Goal: Task Accomplishment & Management: Use online tool/utility

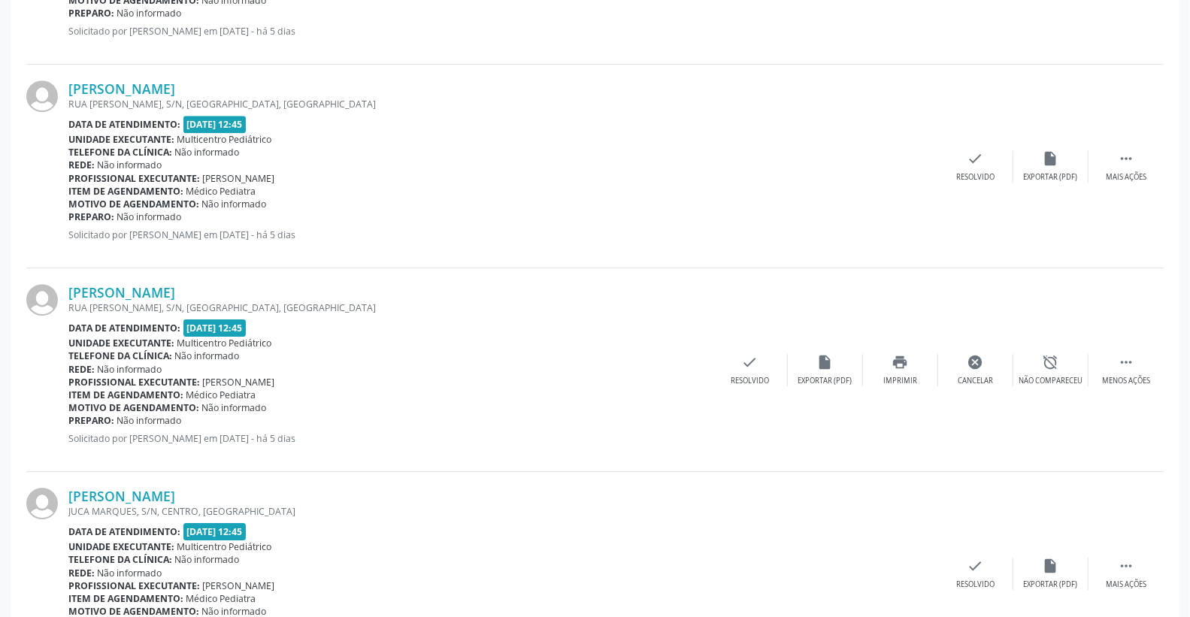
click at [614, 245] on div "[PERSON_NAME] [GEOGRAPHIC_DATA][PERSON_NAME], S/N, [GEOGRAPHIC_DATA], [GEOGRAPH…" at bounding box center [503, 165] width 870 height 171
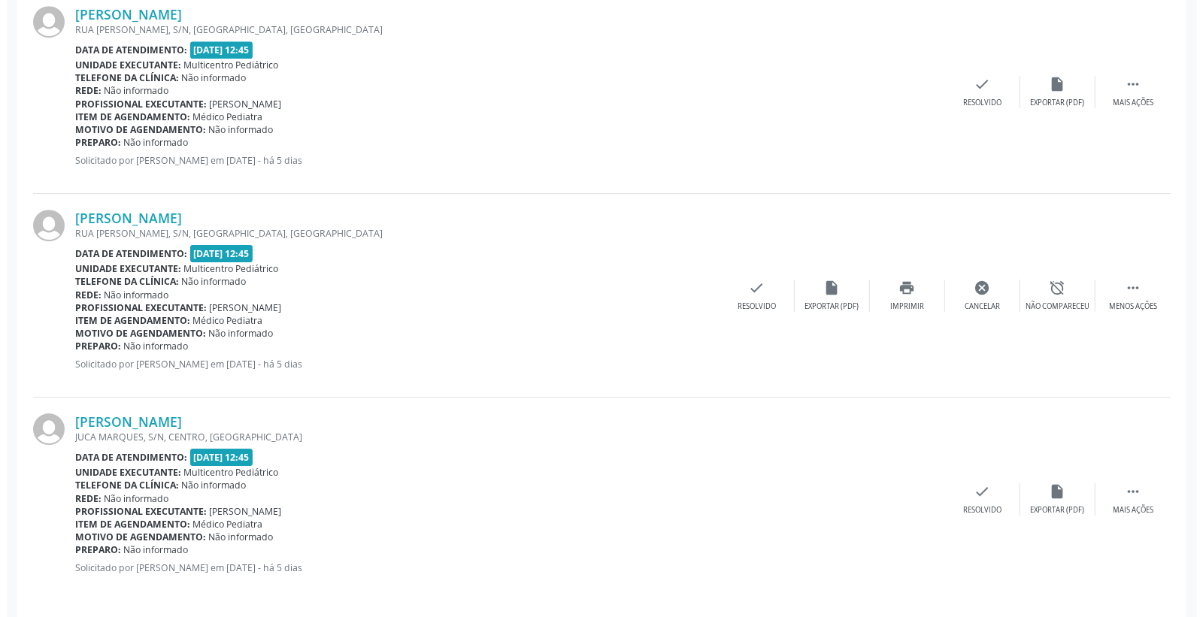
scroll to position [2915, 0]
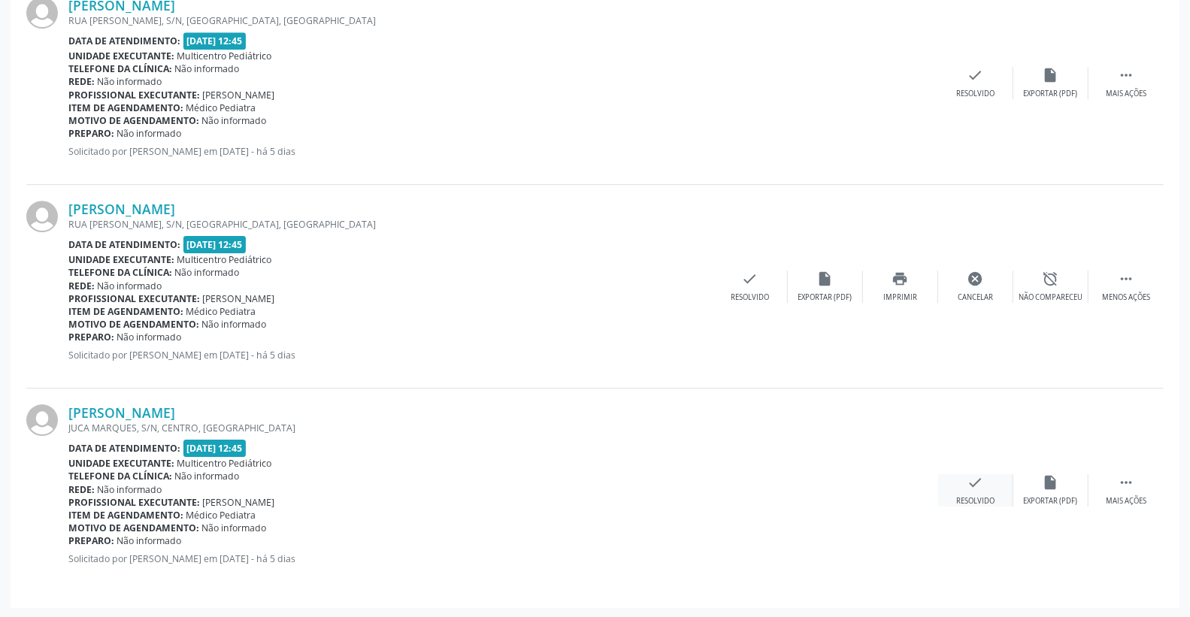
click at [968, 479] on icon "check" at bounding box center [975, 482] width 17 height 17
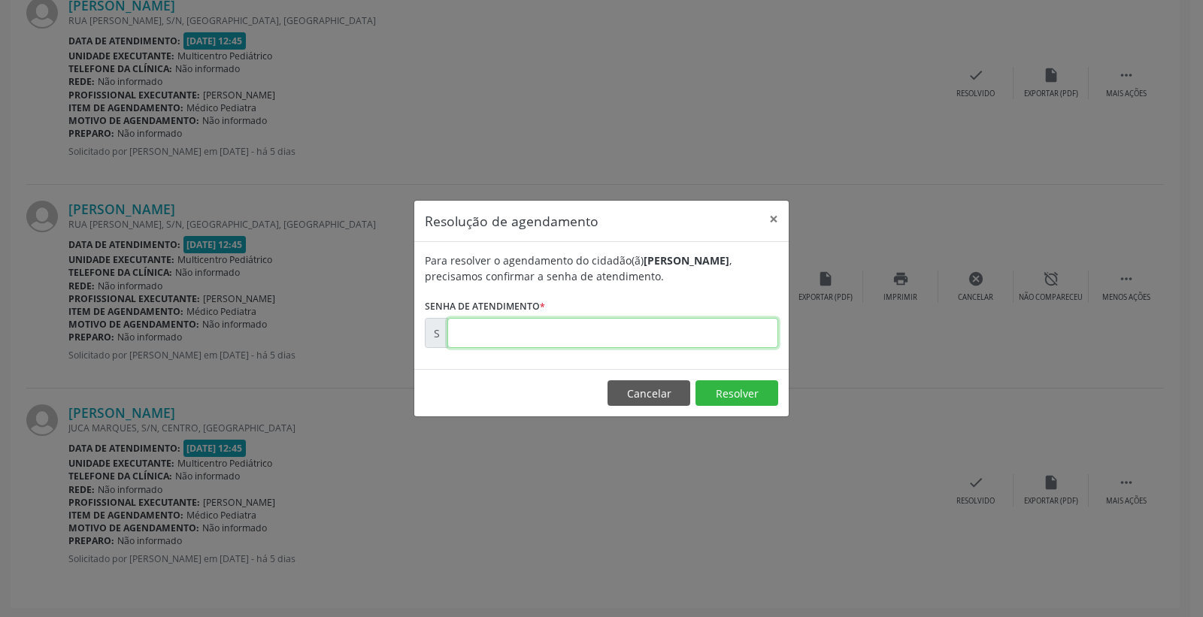
click at [738, 341] on input "text" at bounding box center [612, 333] width 331 height 30
type input "00170901"
click at [703, 391] on button "Resolver" at bounding box center [736, 393] width 83 height 26
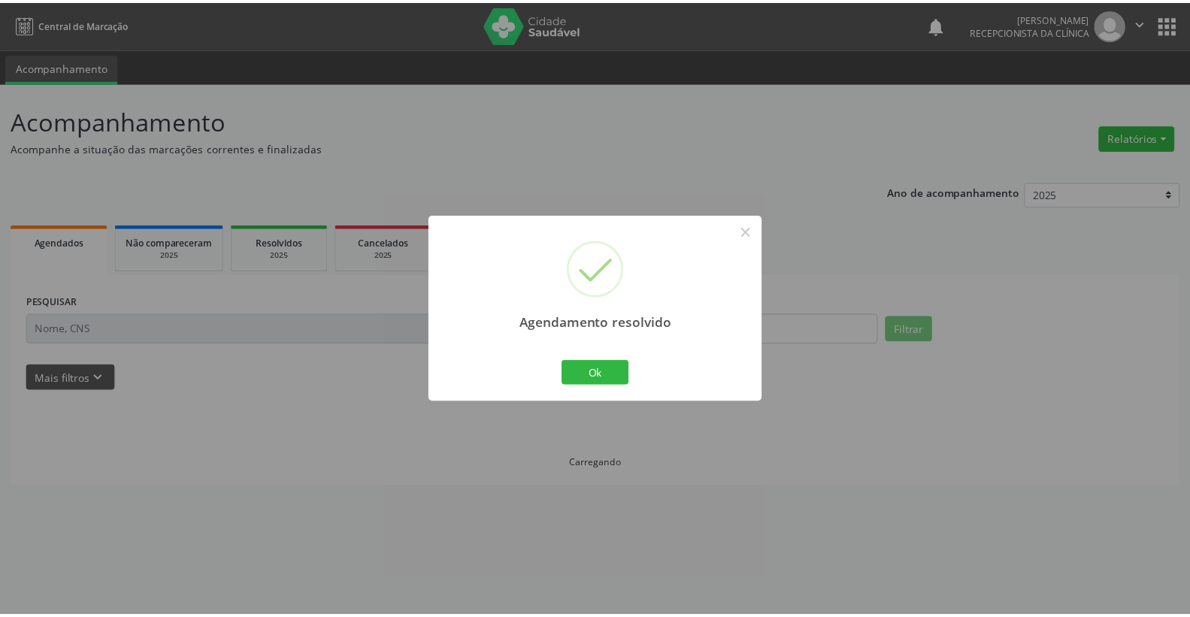
scroll to position [0, 0]
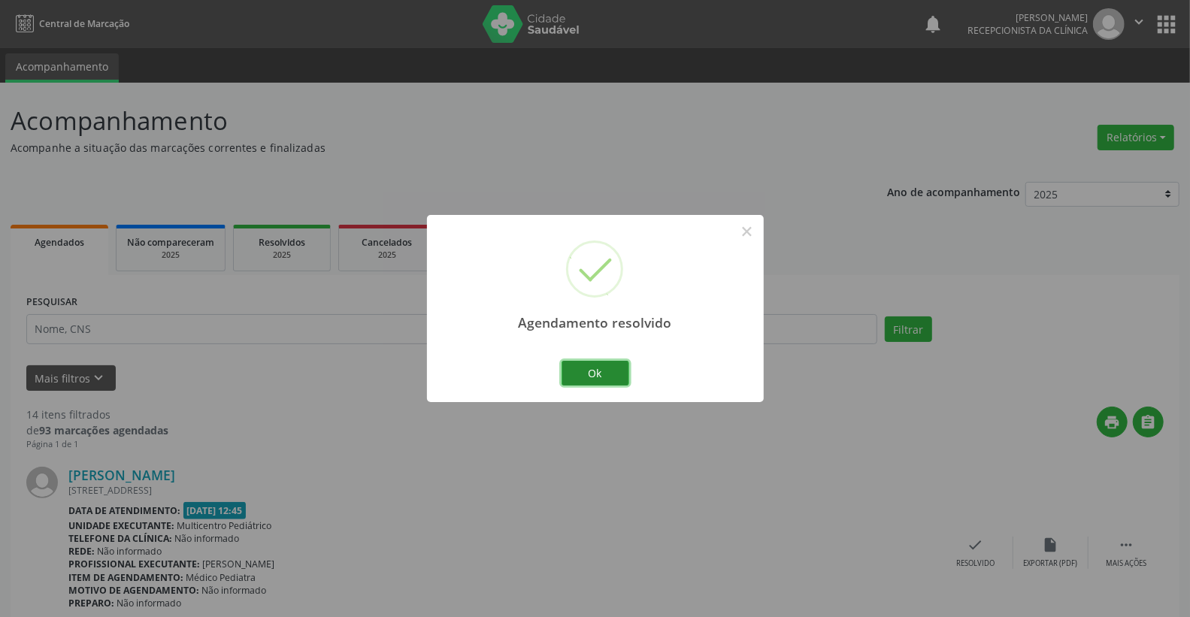
click at [594, 374] on button "Ok" at bounding box center [595, 374] width 68 height 26
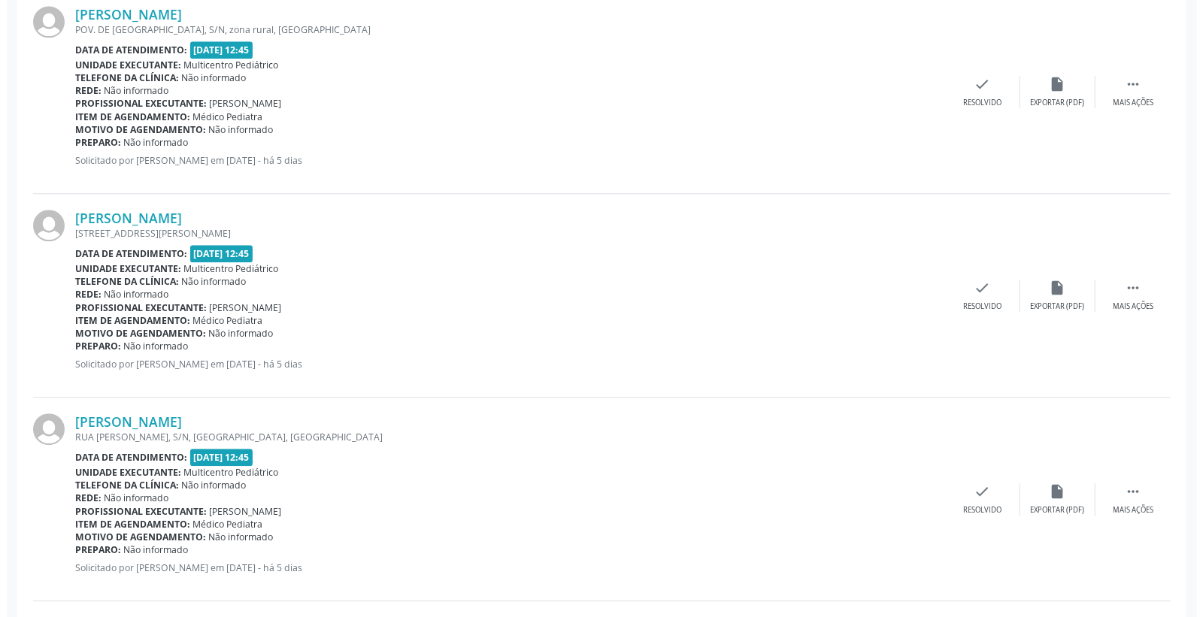
scroll to position [2505, 0]
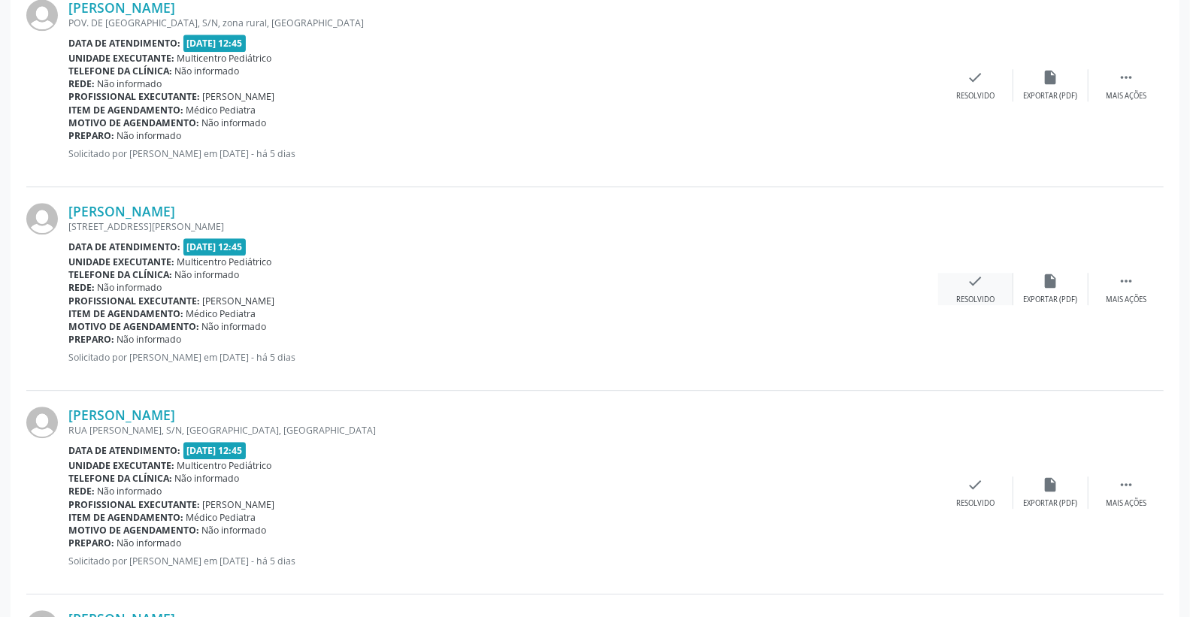
click at [989, 288] on div "check Resolvido" at bounding box center [975, 289] width 75 height 32
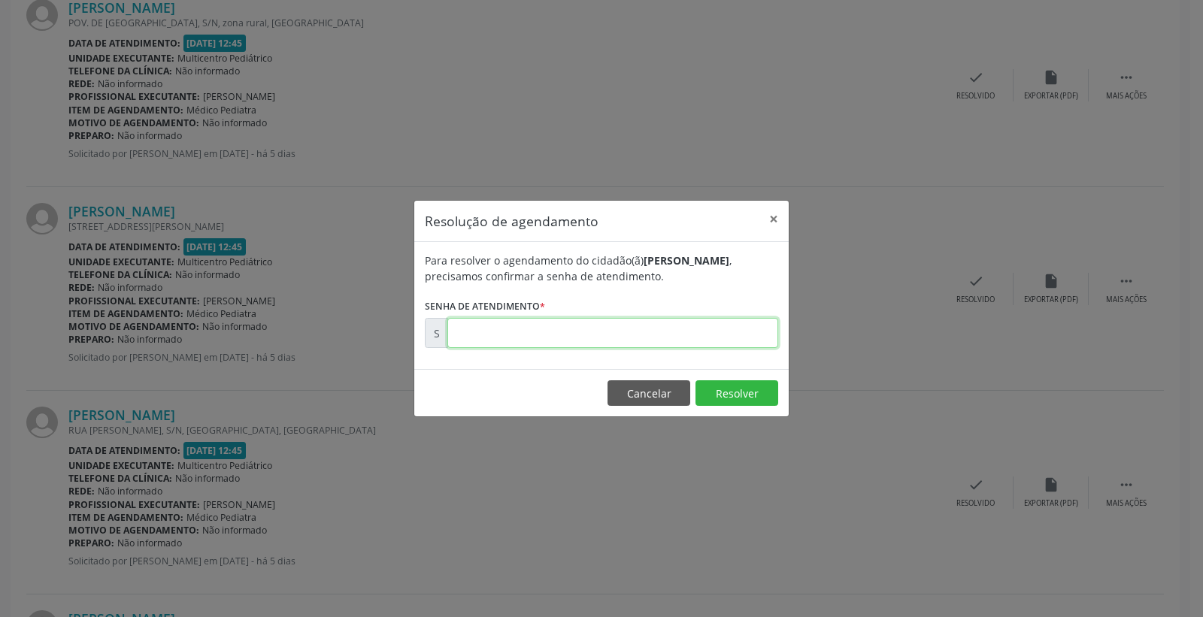
click at [734, 328] on input "text" at bounding box center [612, 333] width 331 height 30
type input "00170782"
click at [737, 398] on button "Resolver" at bounding box center [736, 393] width 83 height 26
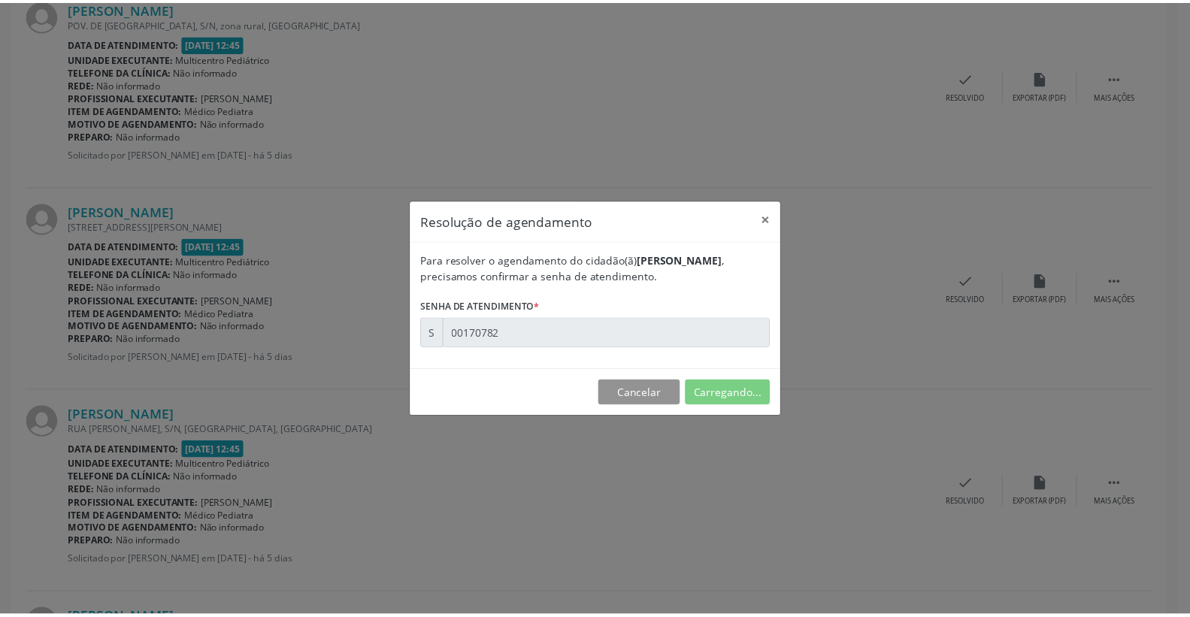
scroll to position [0, 0]
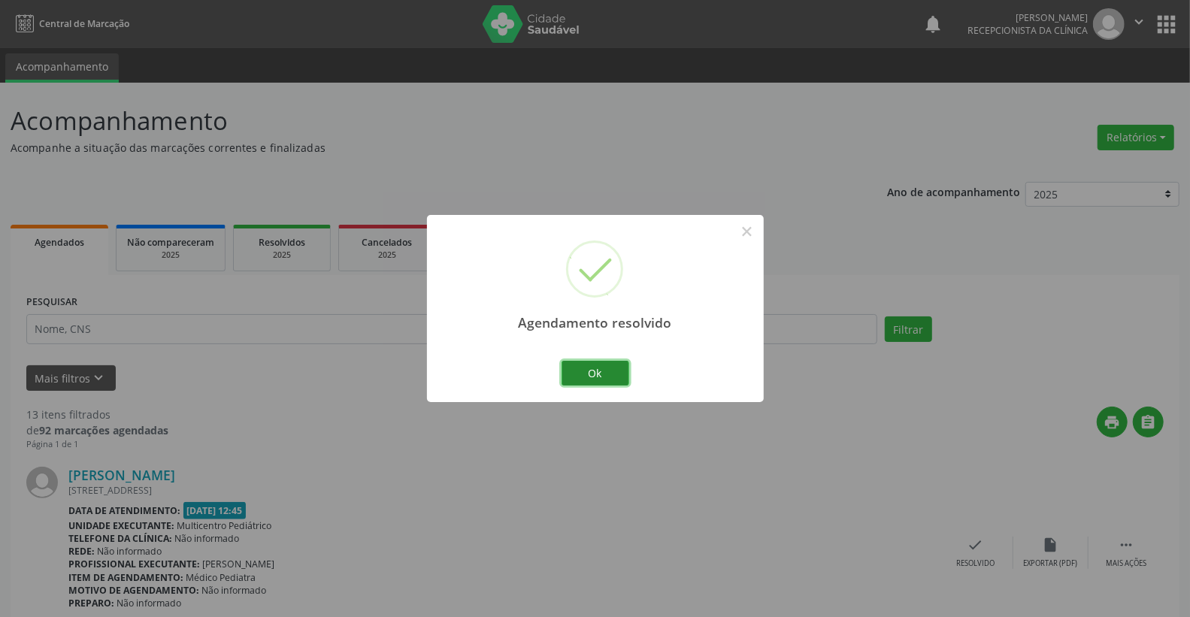
click at [598, 368] on button "Ok" at bounding box center [595, 374] width 68 height 26
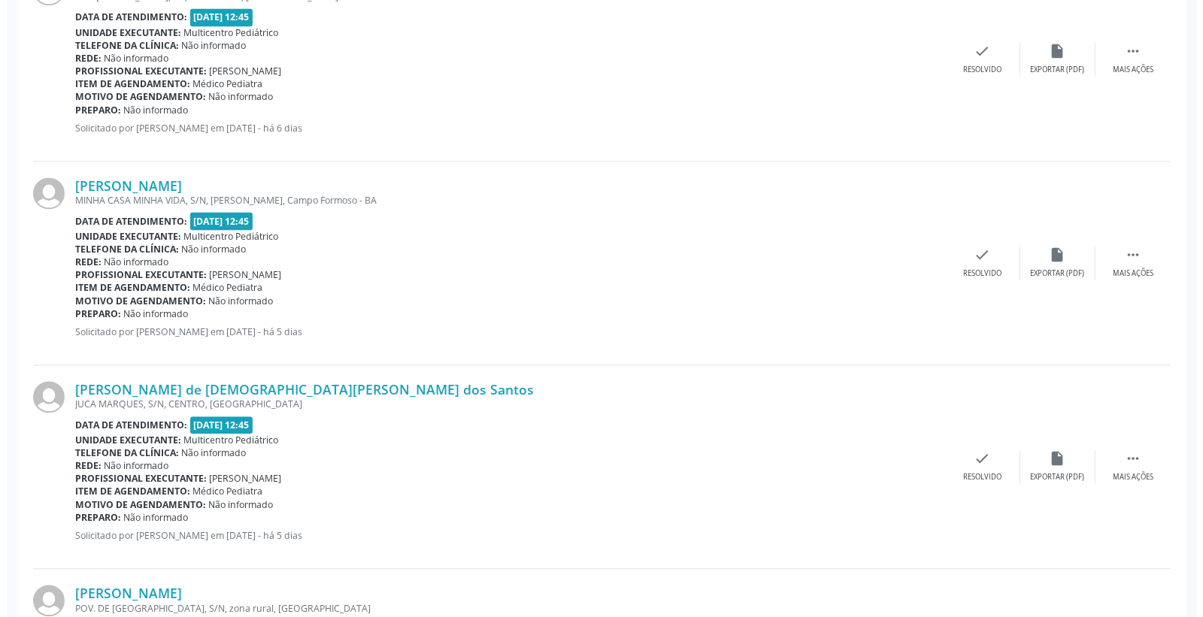
scroll to position [1920, 0]
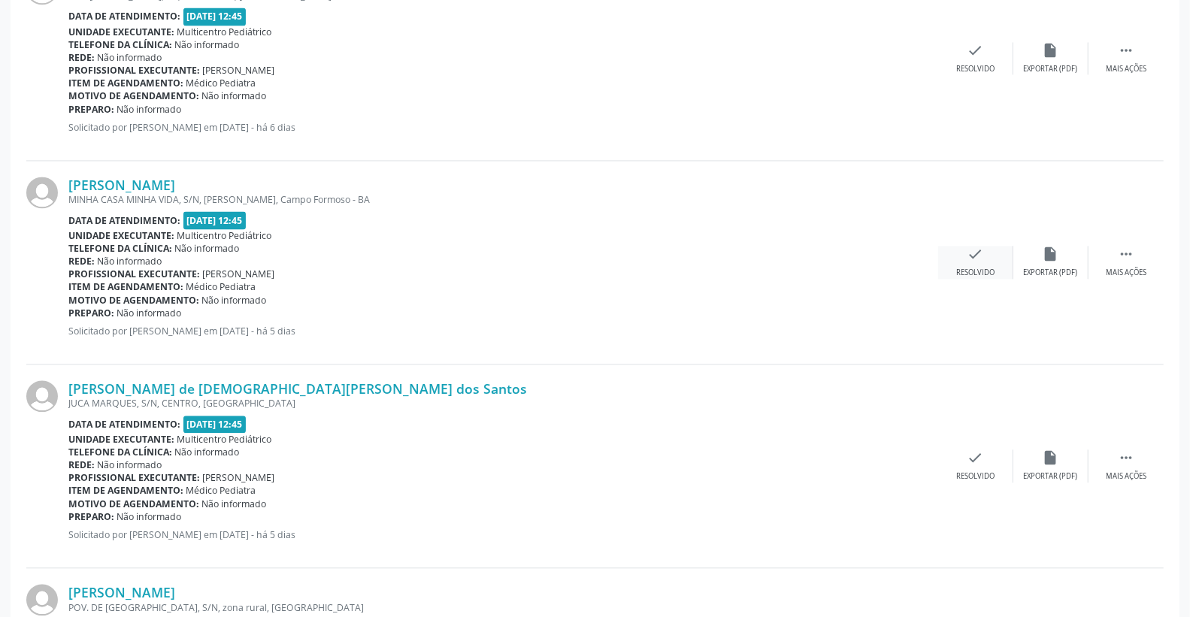
click at [988, 250] on div "check Resolvido" at bounding box center [975, 262] width 75 height 32
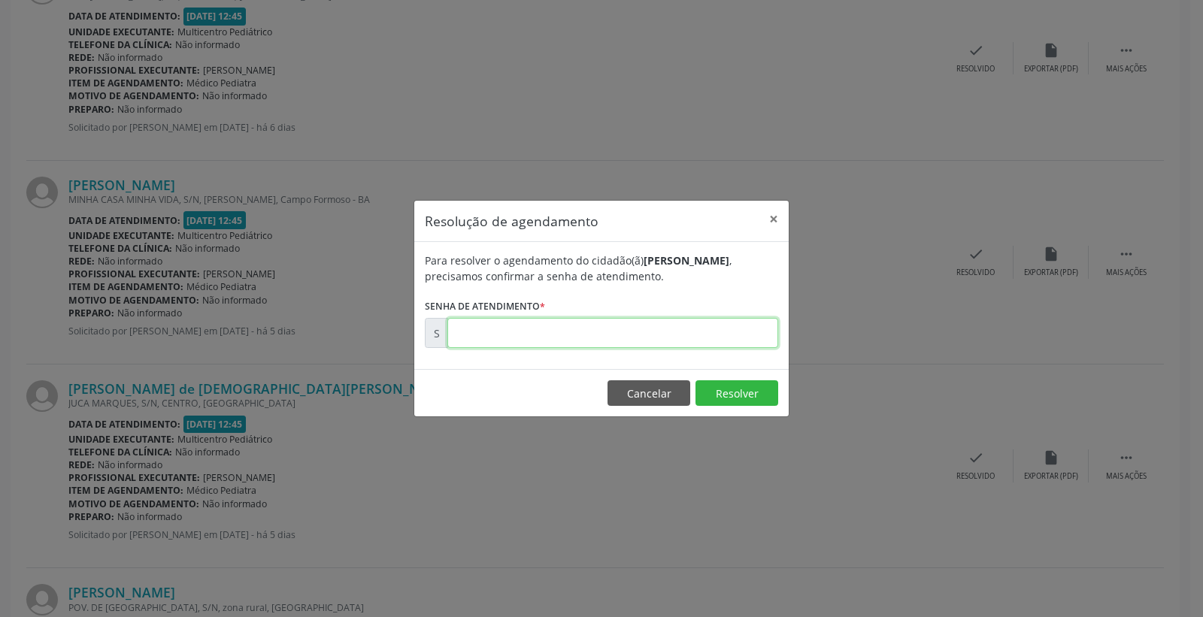
click at [734, 339] on input "text" at bounding box center [612, 333] width 331 height 30
type input "00170742"
click at [705, 394] on button "Resolver" at bounding box center [736, 393] width 83 height 26
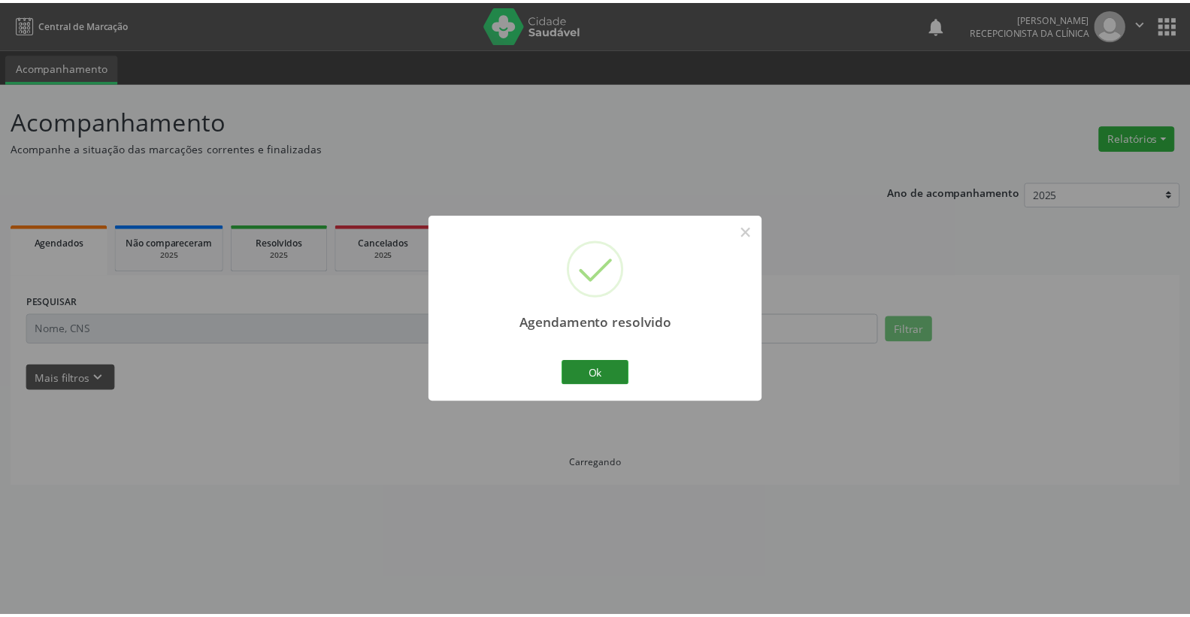
scroll to position [0, 0]
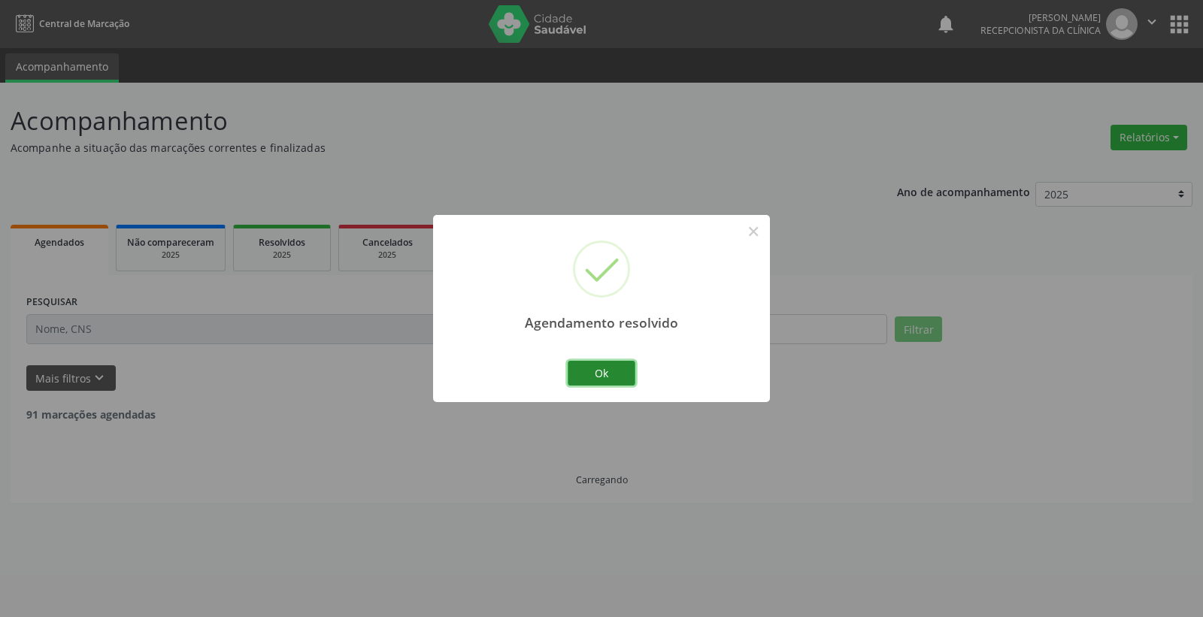
click at [620, 376] on button "Ok" at bounding box center [601, 374] width 68 height 26
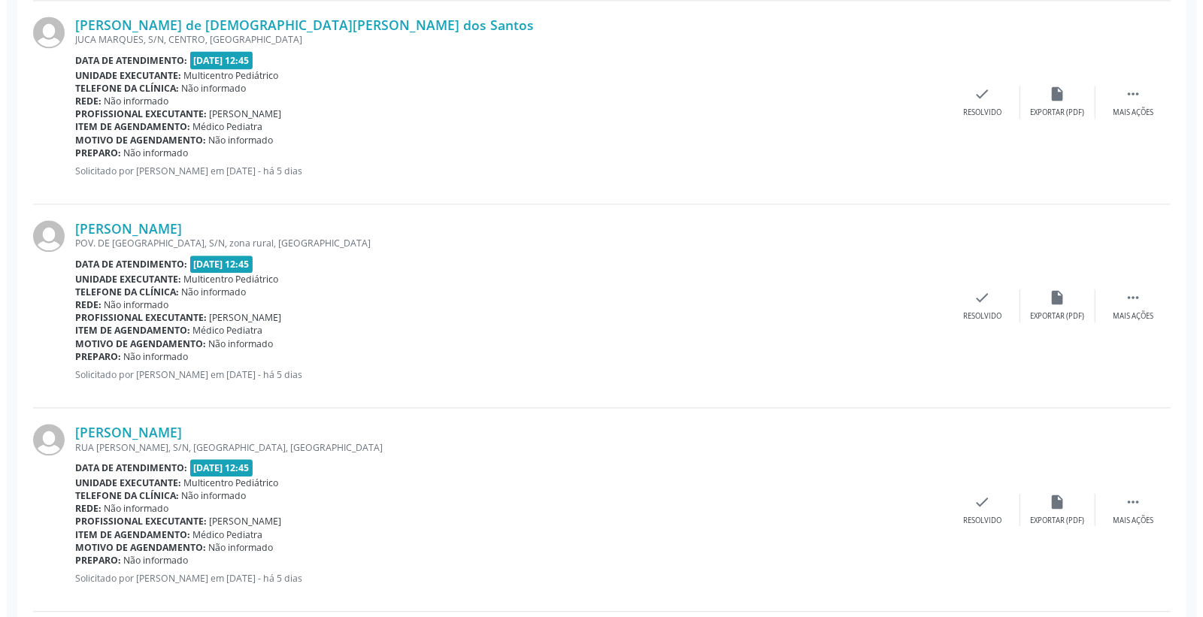
scroll to position [2087, 0]
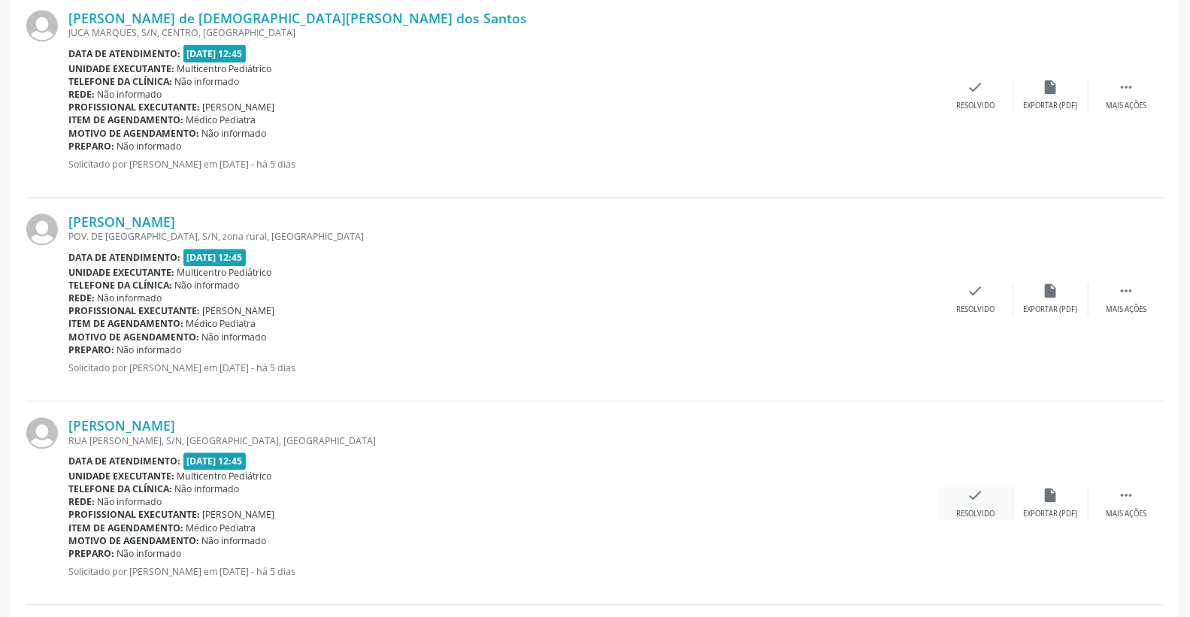
click at [967, 493] on icon "check" at bounding box center [975, 495] width 17 height 17
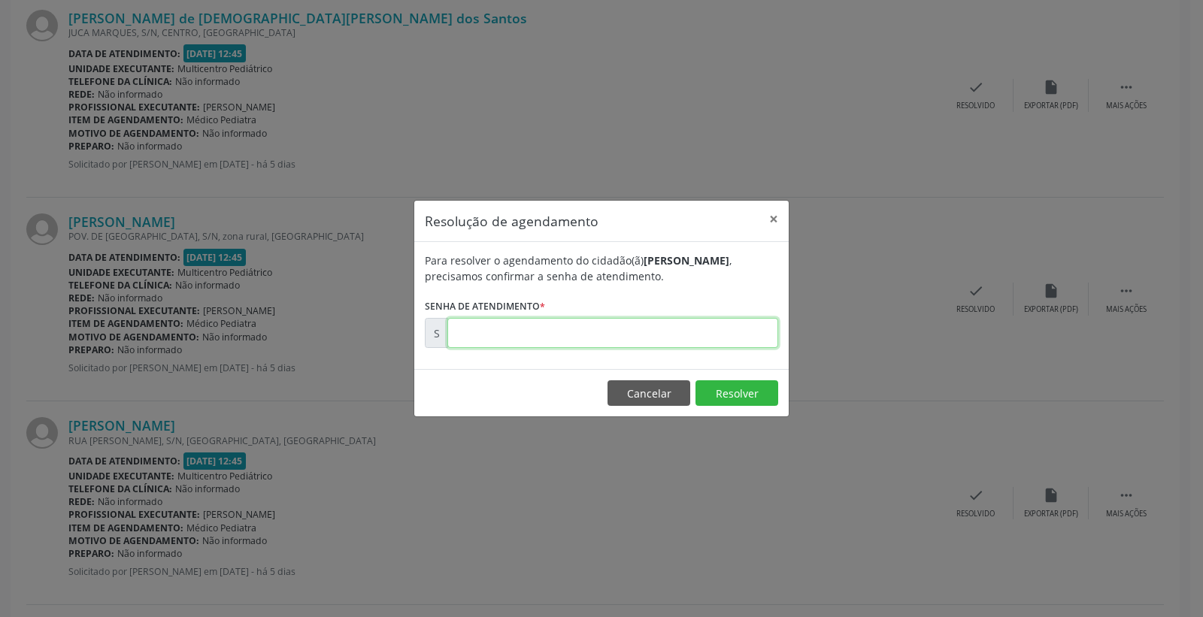
click at [676, 339] on input "text" at bounding box center [612, 333] width 331 height 30
type input "00170786"
click at [713, 391] on button "Resolver" at bounding box center [736, 393] width 83 height 26
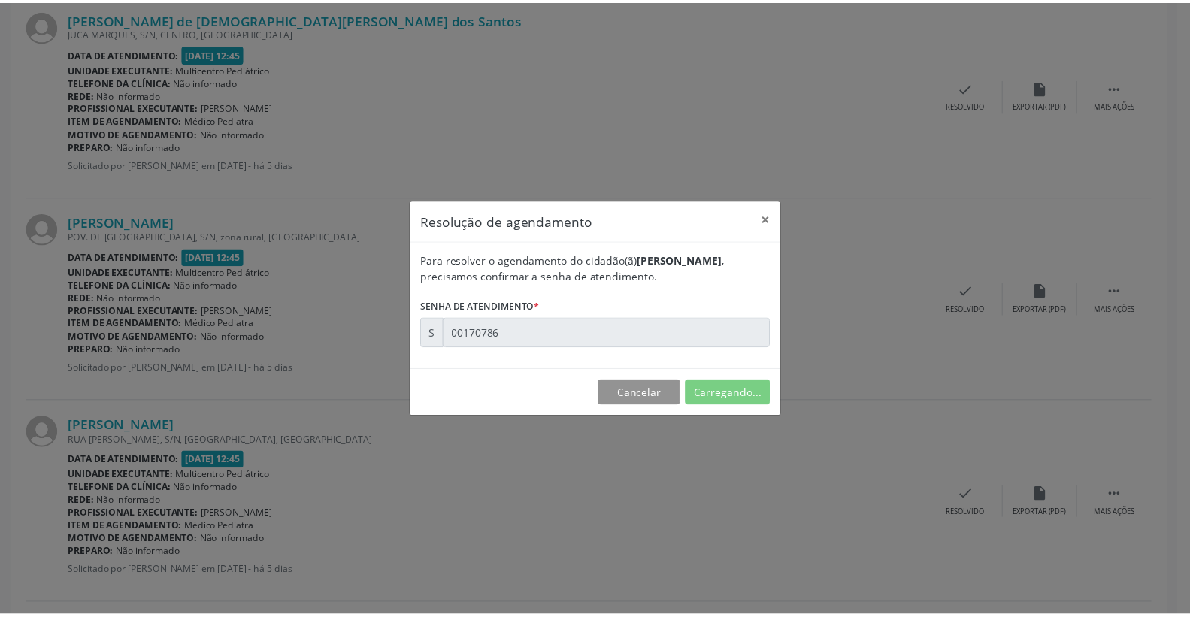
scroll to position [0, 0]
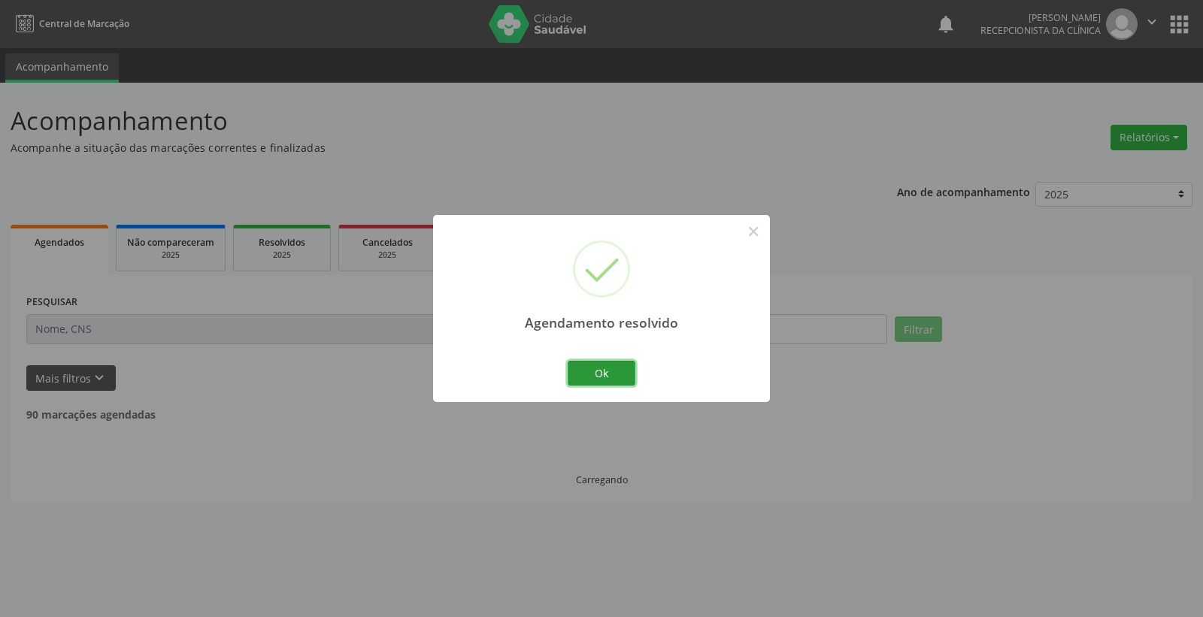
click at [598, 363] on button "Ok" at bounding box center [601, 374] width 68 height 26
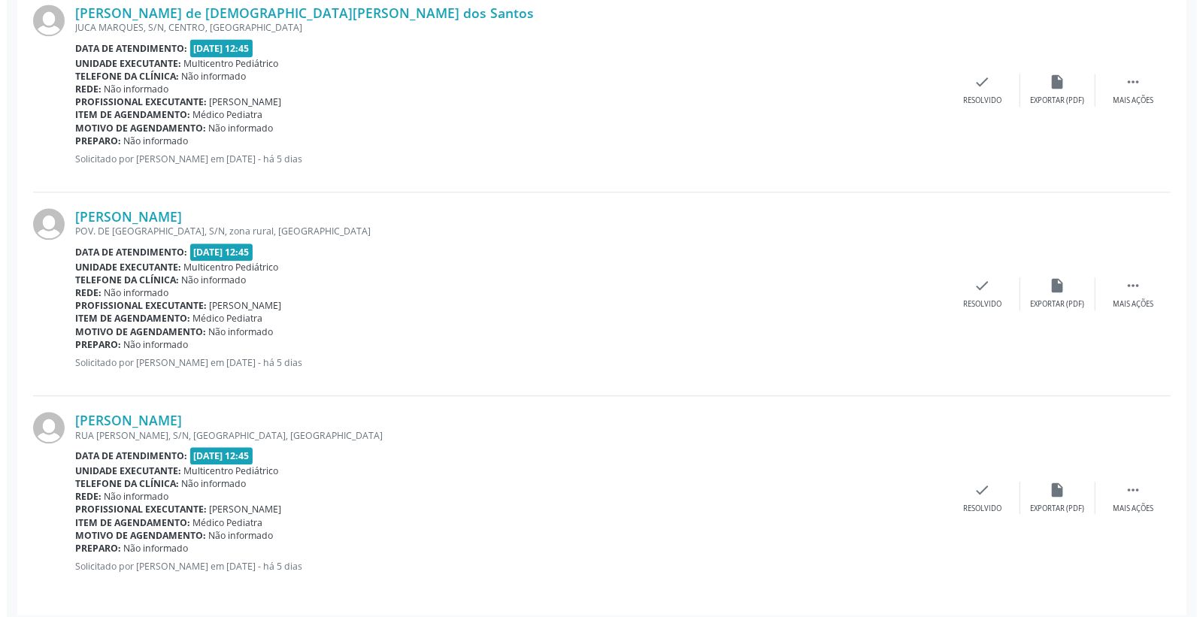
scroll to position [2100, 0]
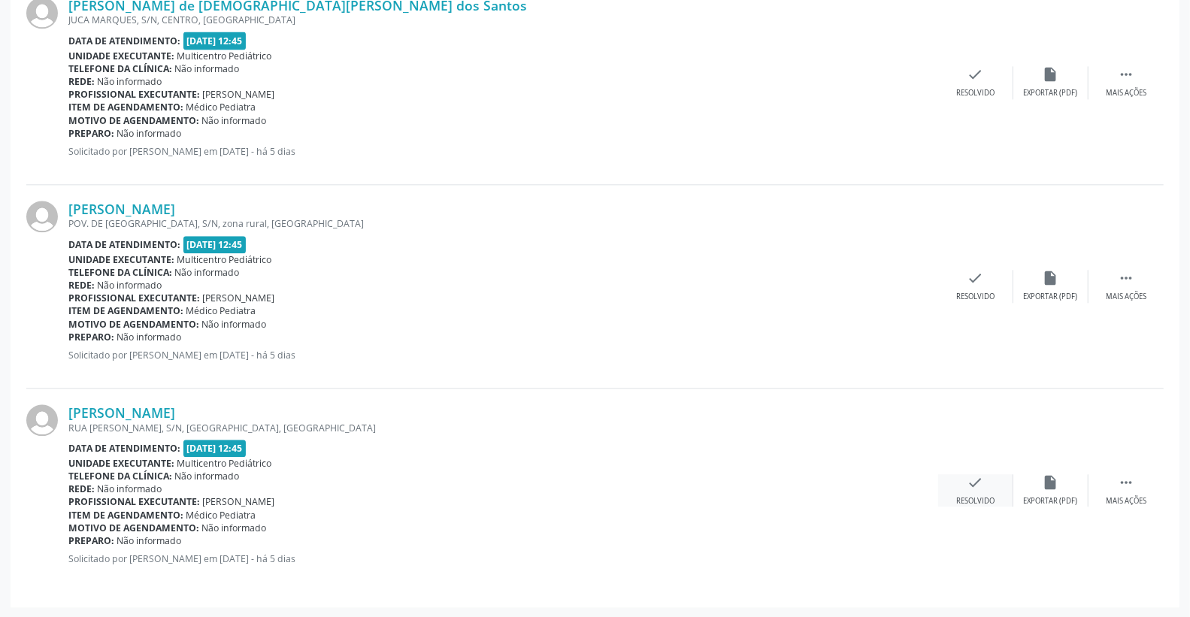
click at [974, 483] on icon "check" at bounding box center [975, 482] width 17 height 17
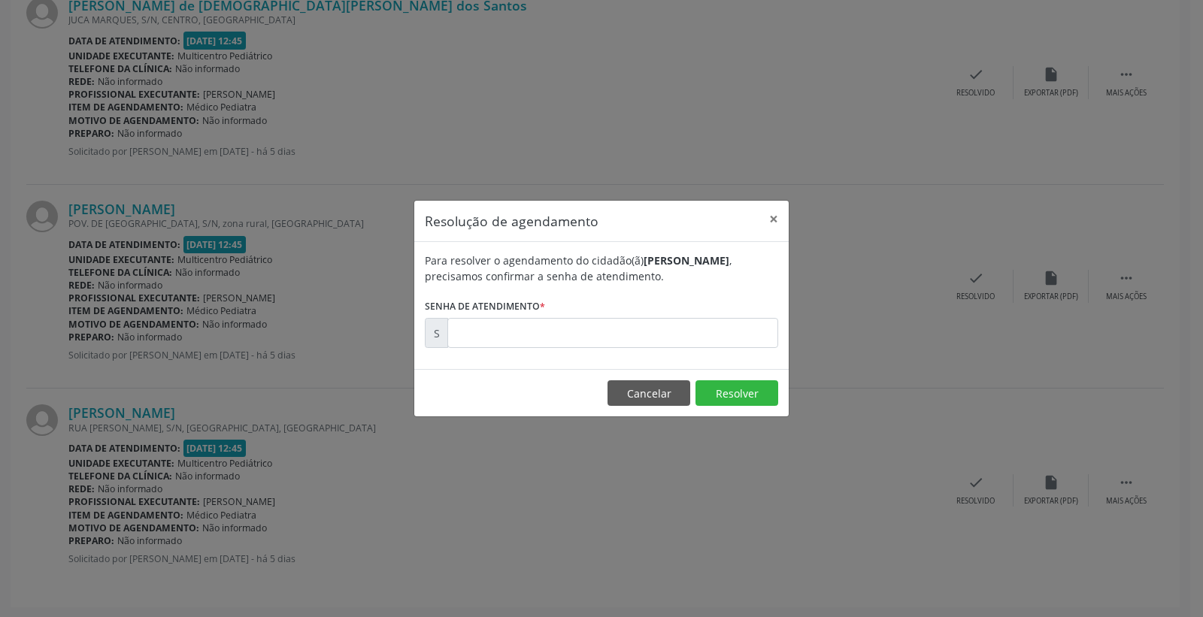
click at [732, 344] on div "Para resolver o agendamento do cidadão(ã) [PERSON_NAME] , precisamos confirmar …" at bounding box center [601, 305] width 374 height 127
drag, startPoint x: 731, startPoint y: 343, endPoint x: 754, endPoint y: 340, distance: 22.7
click at [731, 342] on input "text" at bounding box center [612, 333] width 331 height 30
click at [587, 335] on input "text" at bounding box center [612, 333] width 331 height 30
type input "00170790"
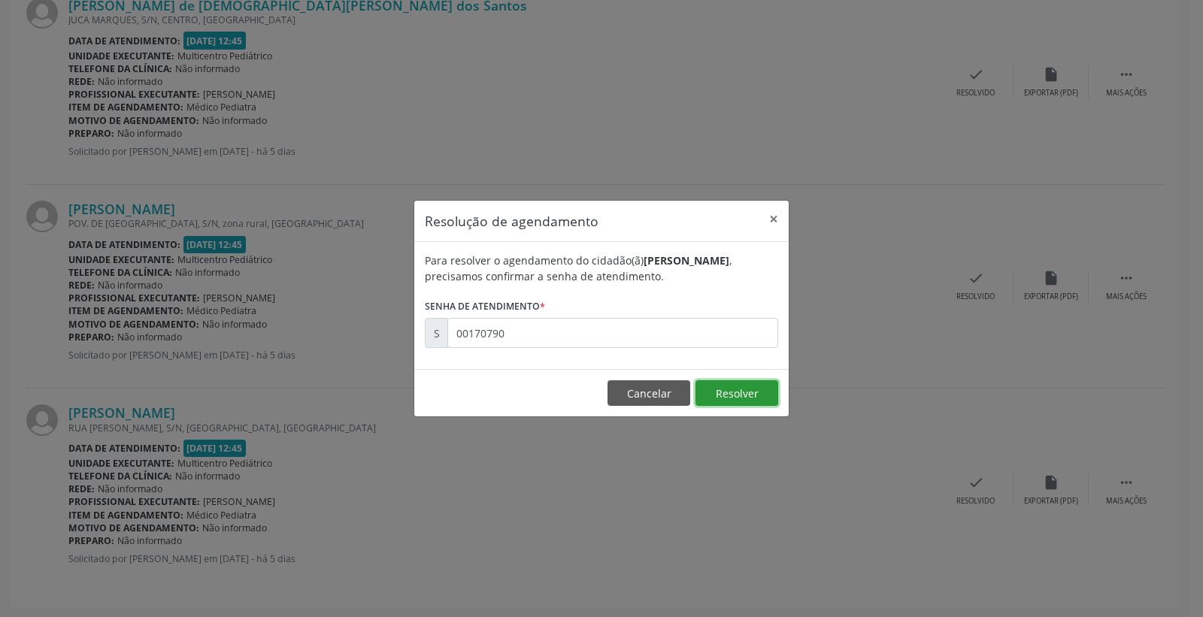
click at [734, 392] on button "Resolver" at bounding box center [736, 393] width 83 height 26
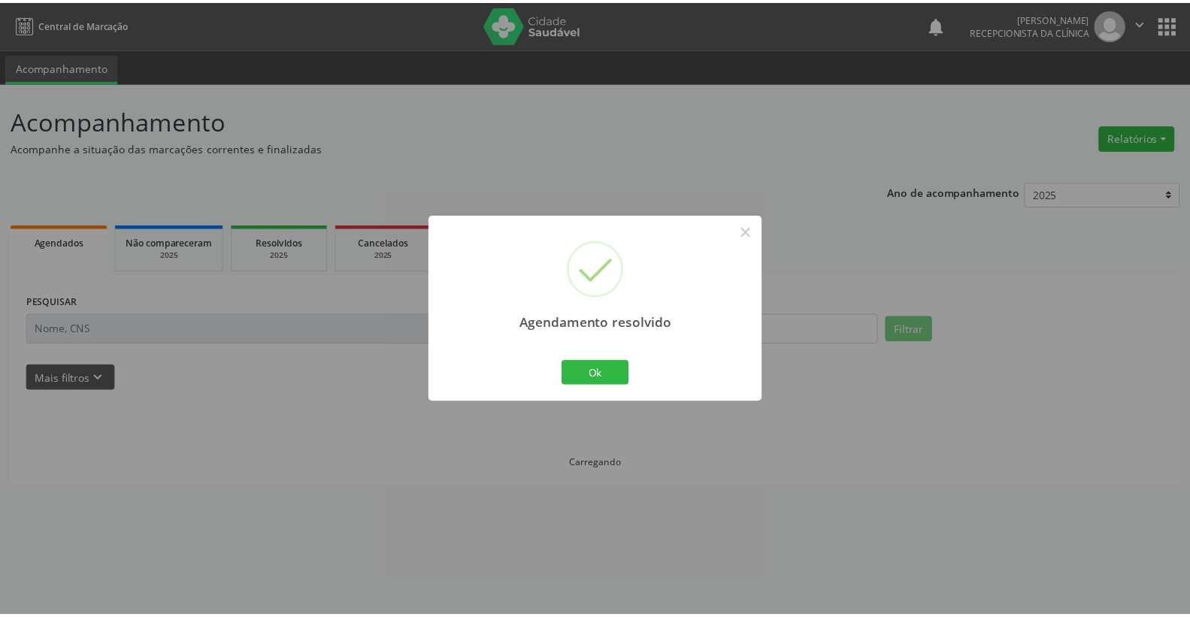
scroll to position [0, 0]
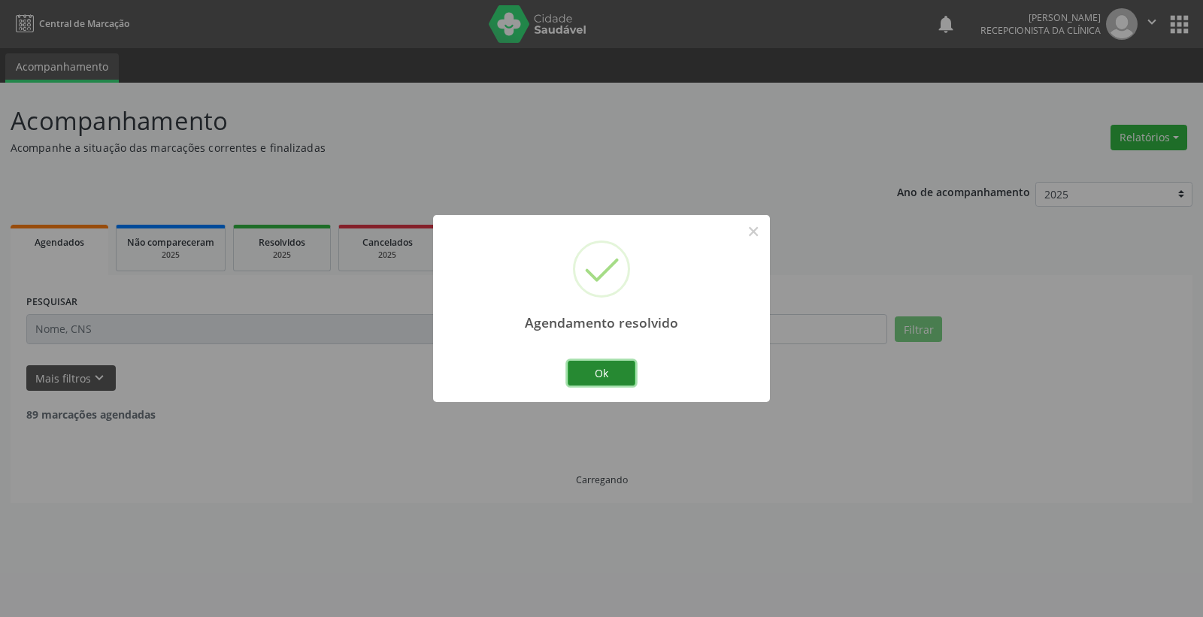
click at [603, 383] on button "Ok" at bounding box center [601, 374] width 68 height 26
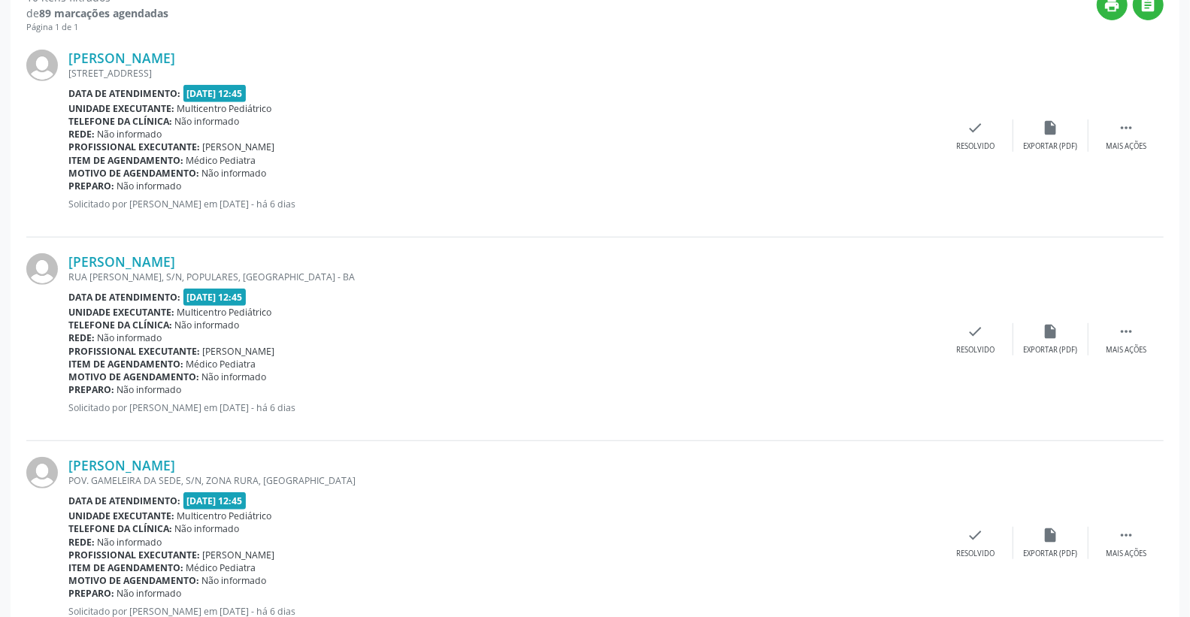
scroll to position [334, 0]
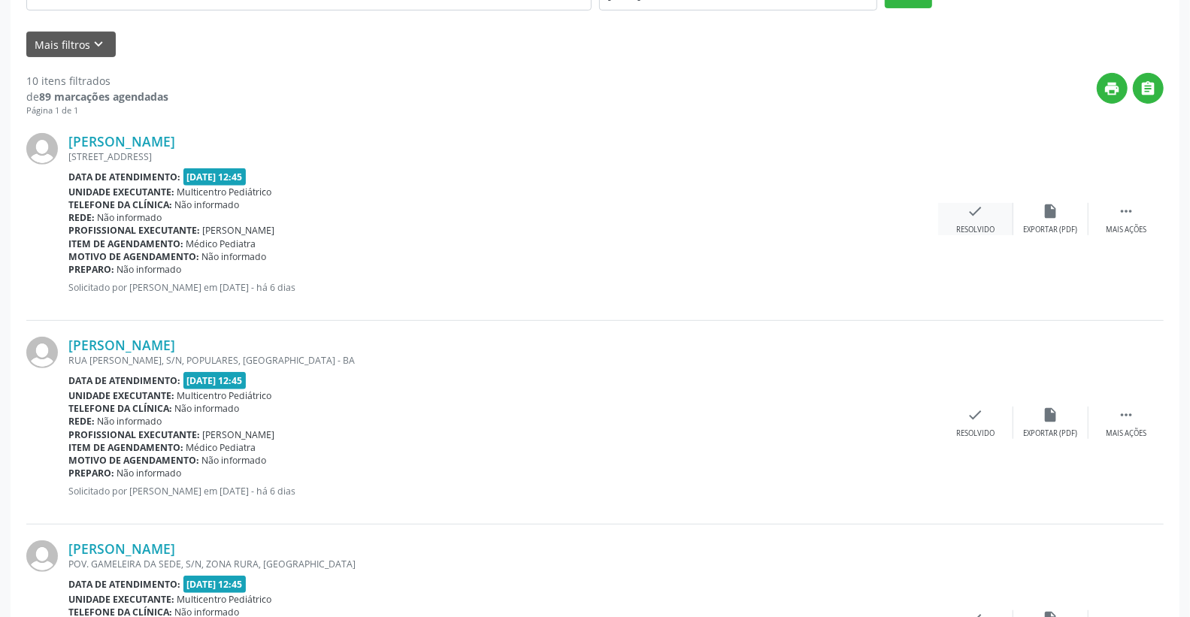
click at [964, 210] on div "check Resolvido" at bounding box center [975, 219] width 75 height 32
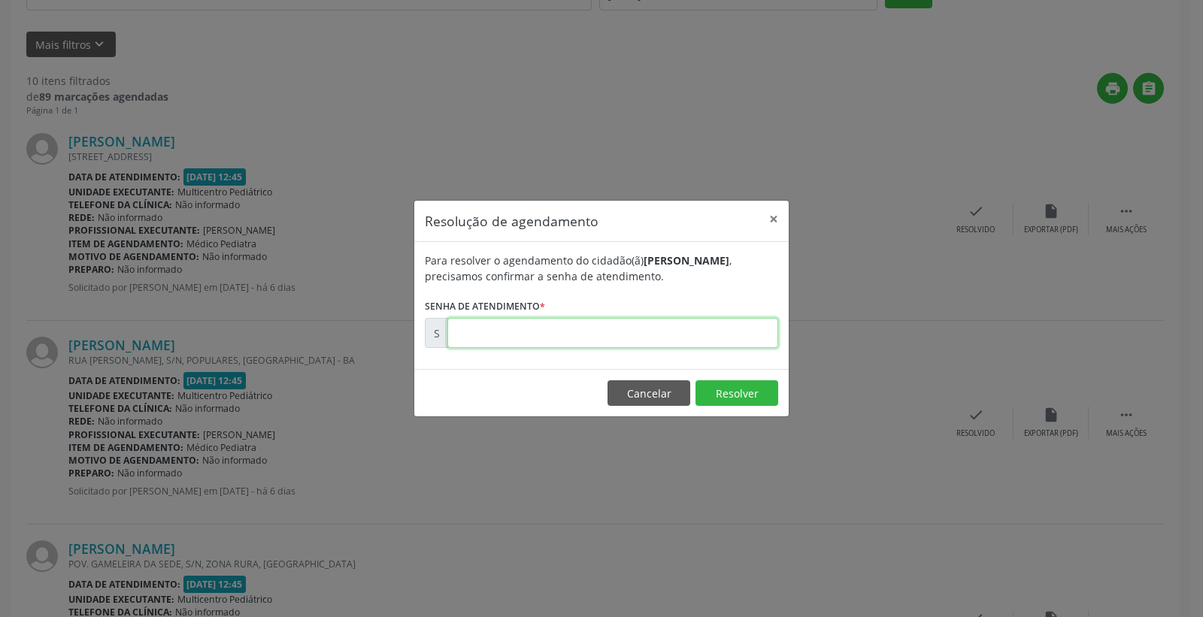
click at [712, 336] on input "text" at bounding box center [612, 333] width 331 height 30
click at [731, 386] on button "Resolver" at bounding box center [736, 393] width 83 height 26
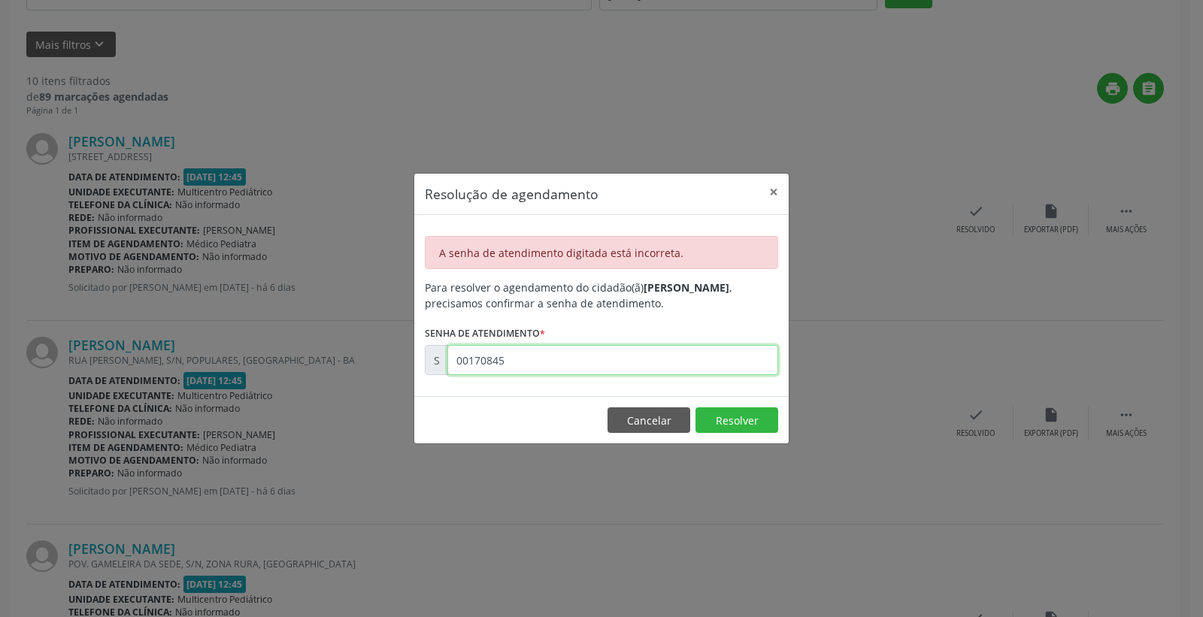
click at [543, 368] on input "00170845" at bounding box center [612, 360] width 331 height 30
type input "00170845"
click at [714, 421] on button "Resolver" at bounding box center [736, 420] width 83 height 26
click at [644, 414] on button "Cancelar" at bounding box center [648, 420] width 83 height 26
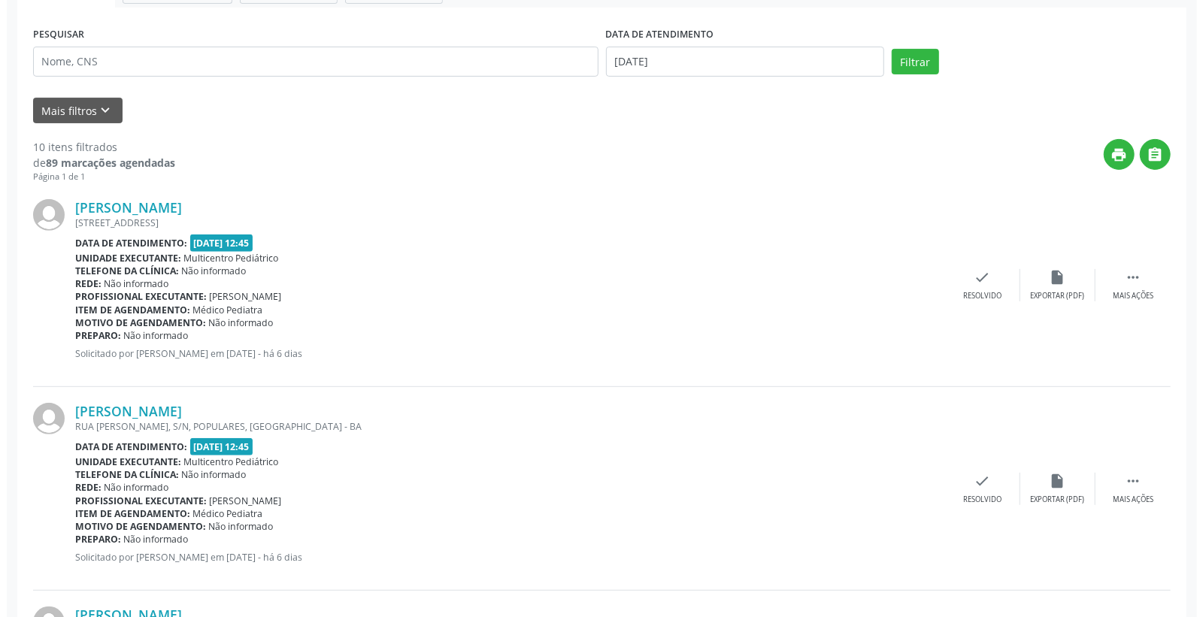
scroll to position [226, 0]
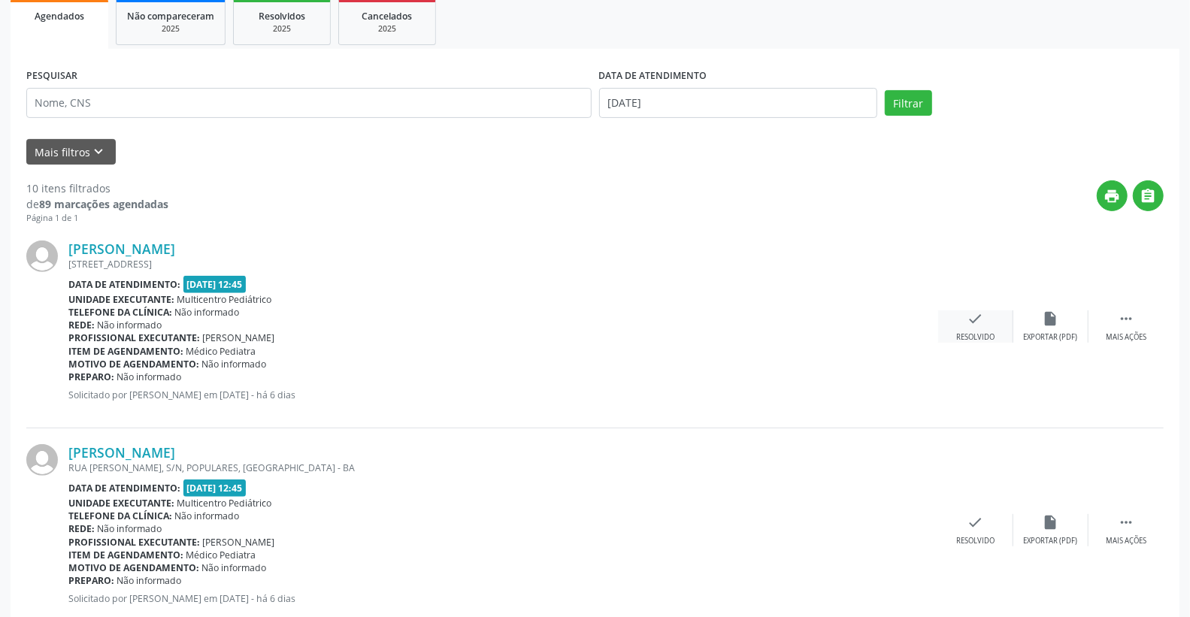
click at [985, 316] on div "check Resolvido" at bounding box center [975, 326] width 75 height 32
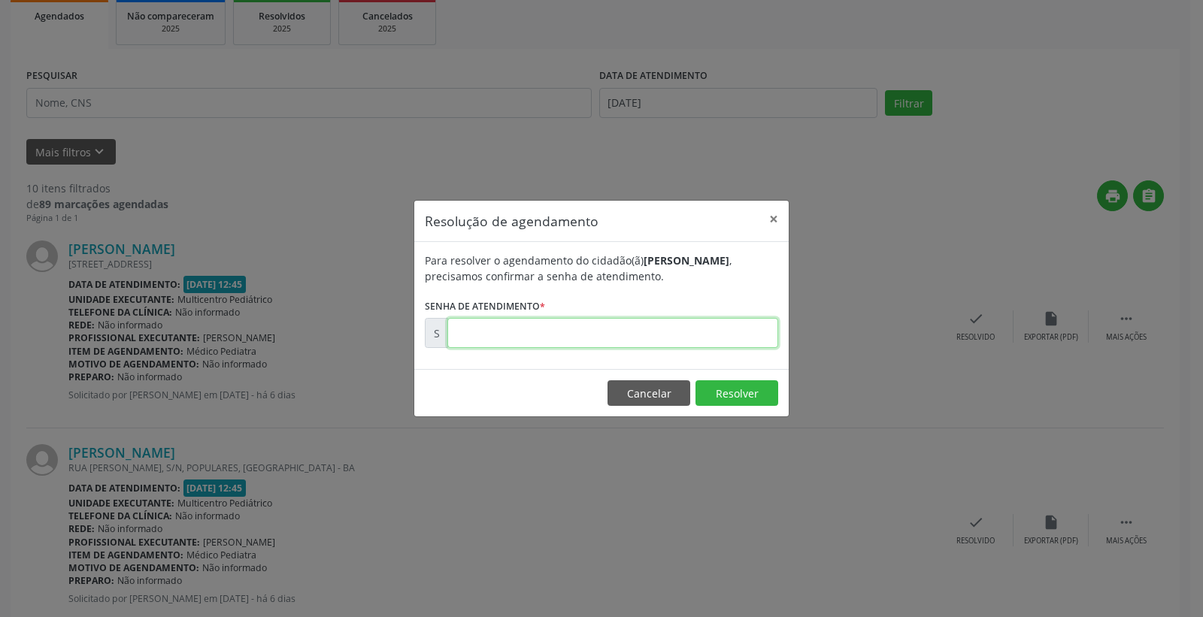
click at [753, 329] on input "text" at bounding box center [612, 333] width 331 height 30
type input "00170485"
click at [749, 388] on button "Resolver" at bounding box center [736, 393] width 83 height 26
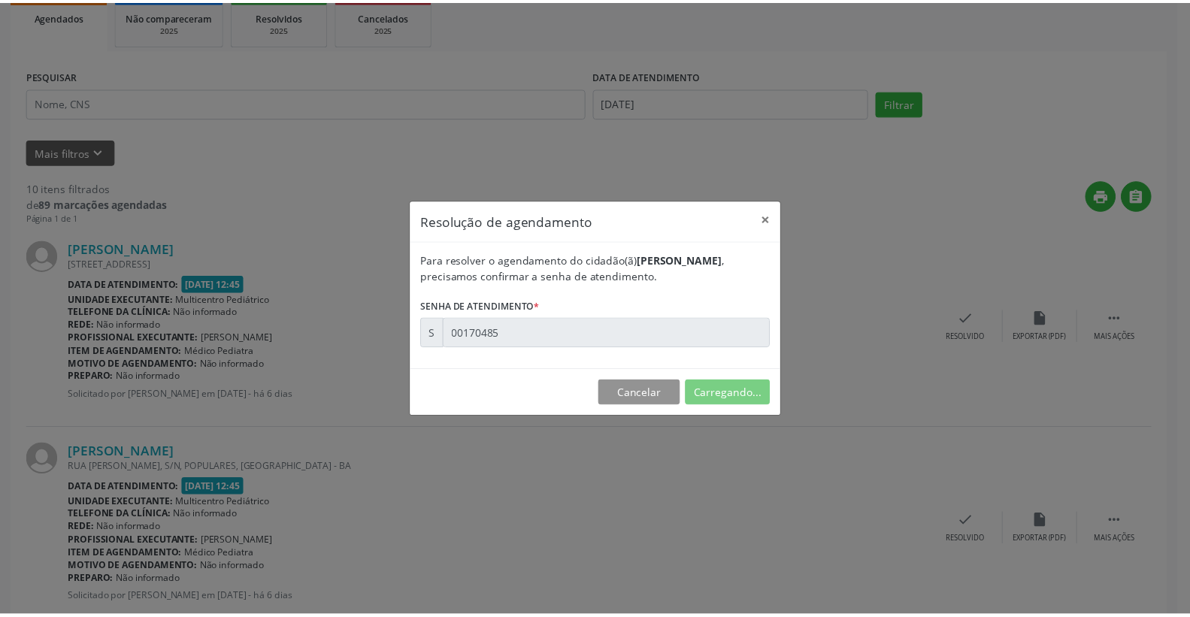
scroll to position [0, 0]
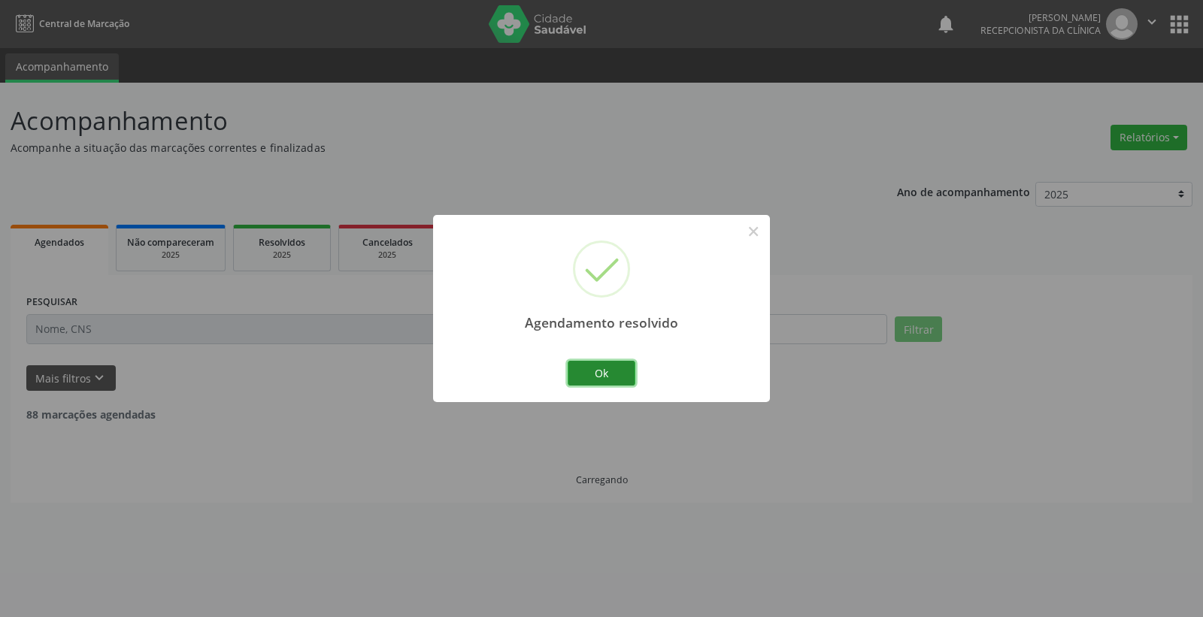
drag, startPoint x: 609, startPoint y: 374, endPoint x: 605, endPoint y: 366, distance: 8.4
click at [607, 374] on button "Ok" at bounding box center [601, 374] width 68 height 26
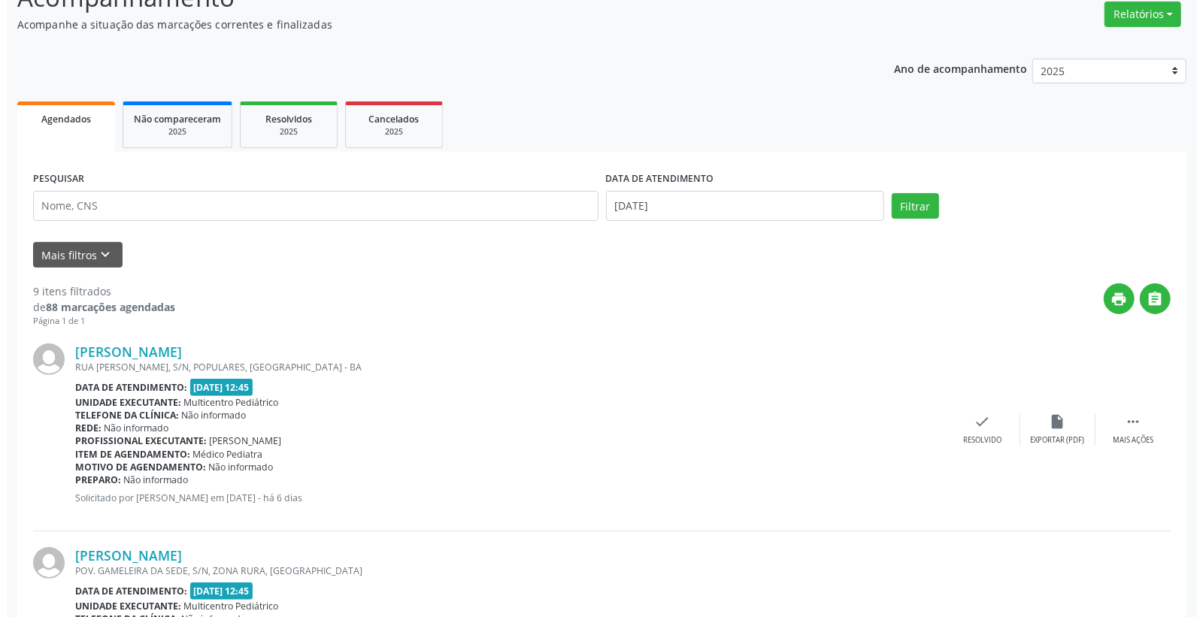
scroll to position [417, 0]
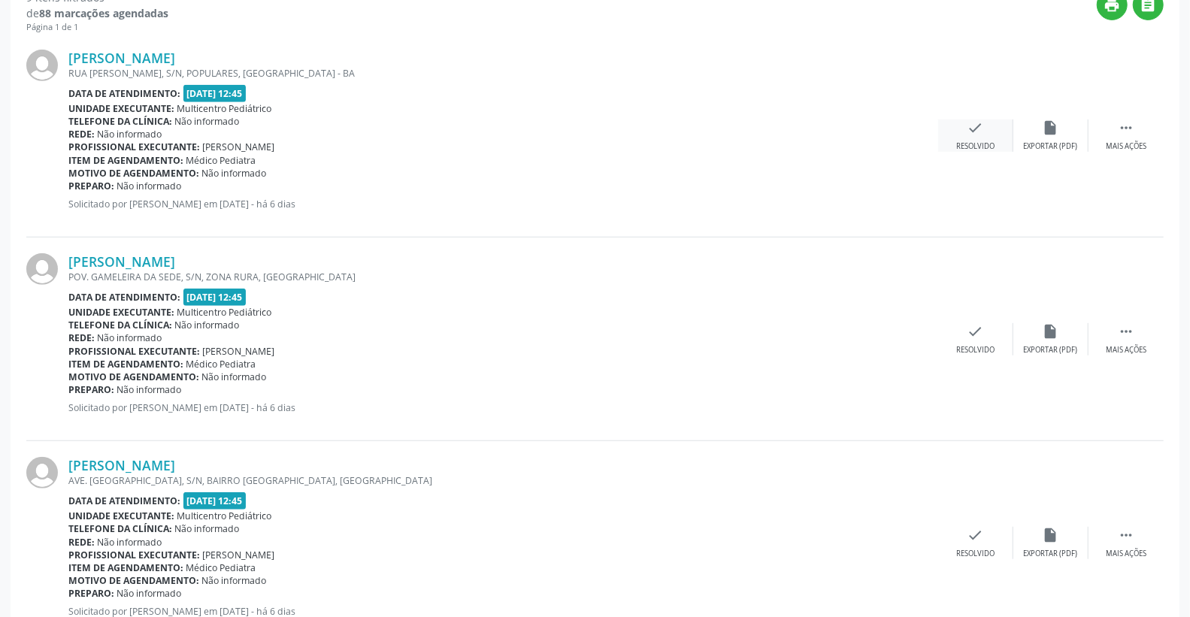
click at [982, 129] on icon "check" at bounding box center [975, 128] width 17 height 17
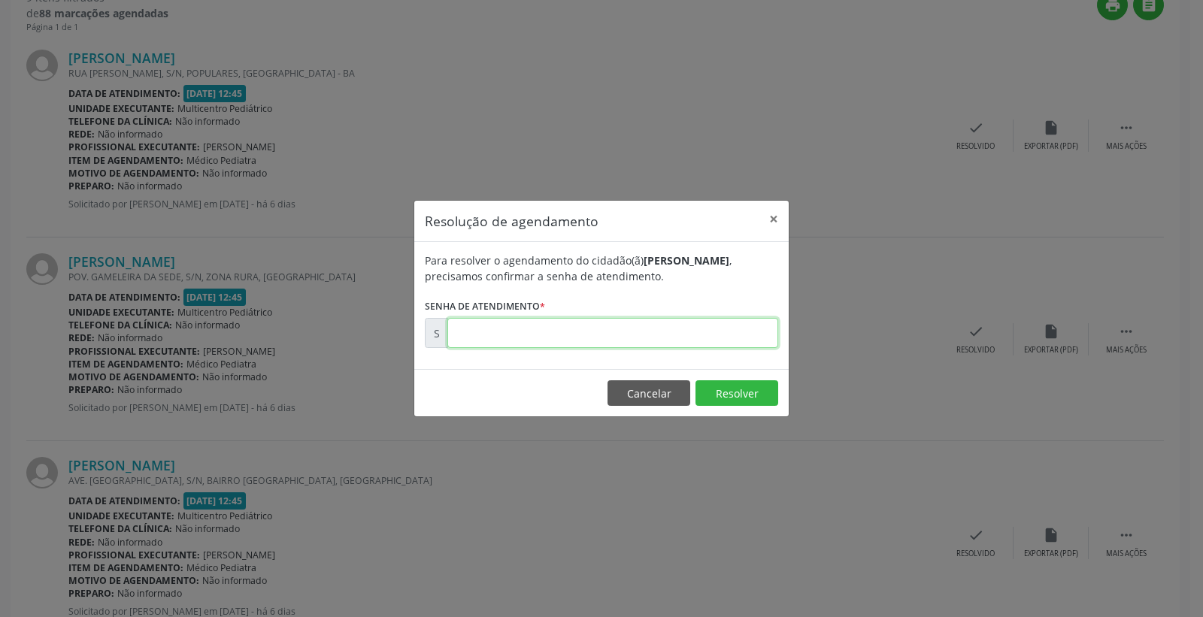
click at [745, 334] on input "text" at bounding box center [612, 333] width 331 height 30
type input "00170497"
click at [728, 382] on button "Resolver" at bounding box center [736, 393] width 83 height 26
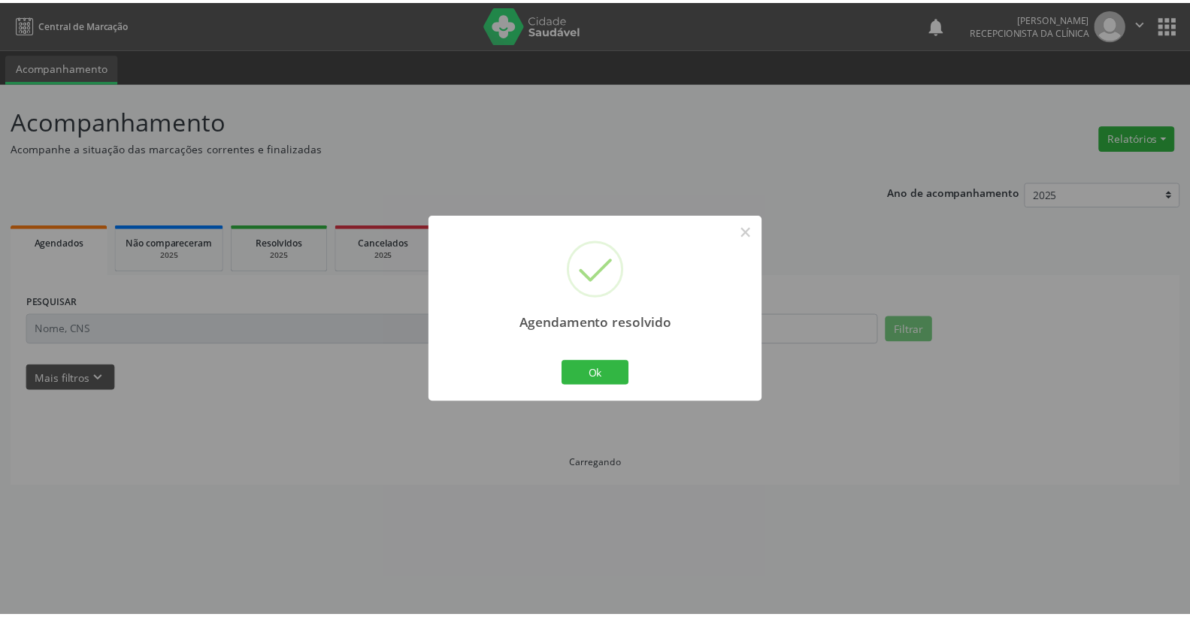
scroll to position [0, 0]
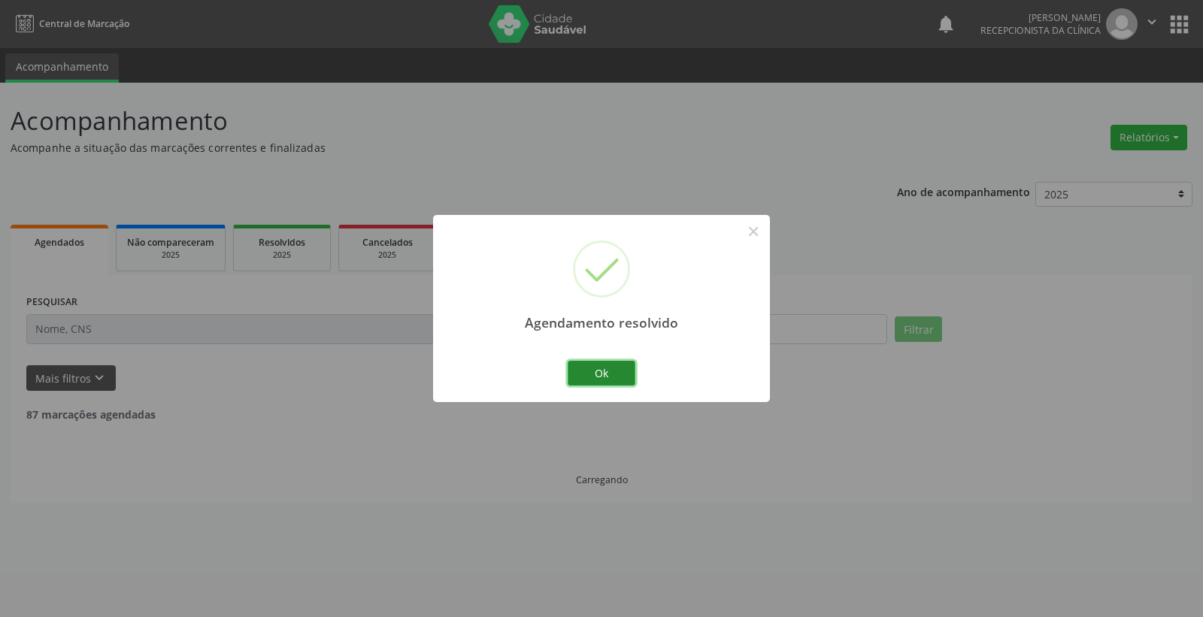
click at [626, 365] on button "Ok" at bounding box center [601, 374] width 68 height 26
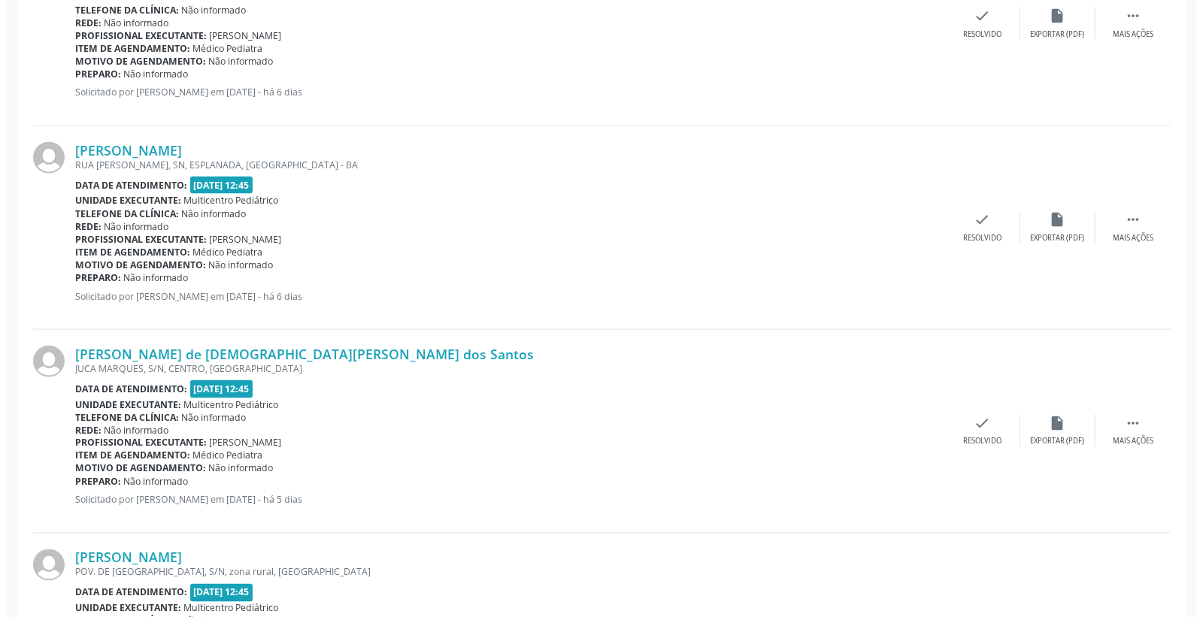
scroll to position [1489, 0]
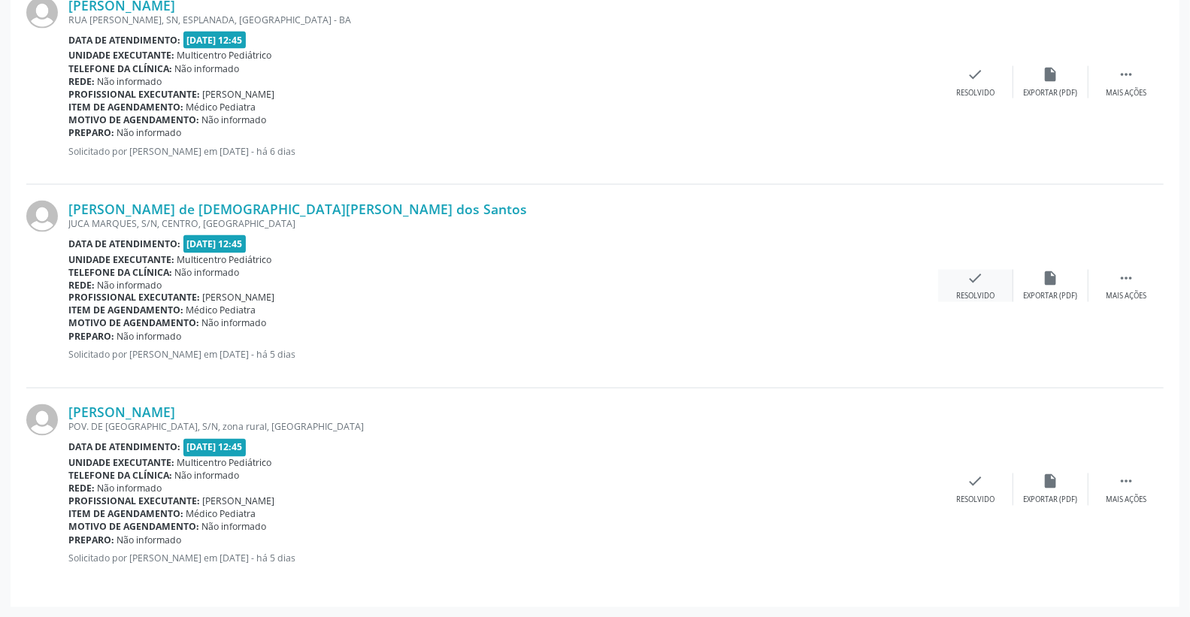
click at [991, 281] on div "check Resolvido" at bounding box center [975, 286] width 75 height 32
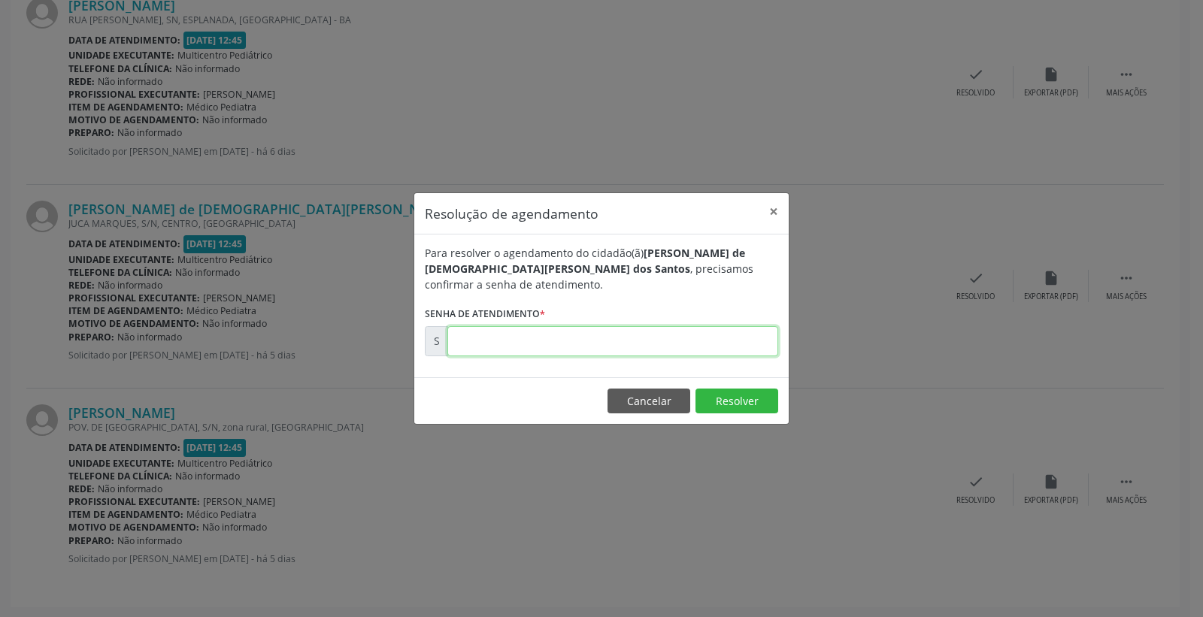
click at [707, 334] on input "text" at bounding box center [612, 341] width 331 height 30
type input "00170753"
click at [737, 404] on button "Resolver" at bounding box center [736, 402] width 83 height 26
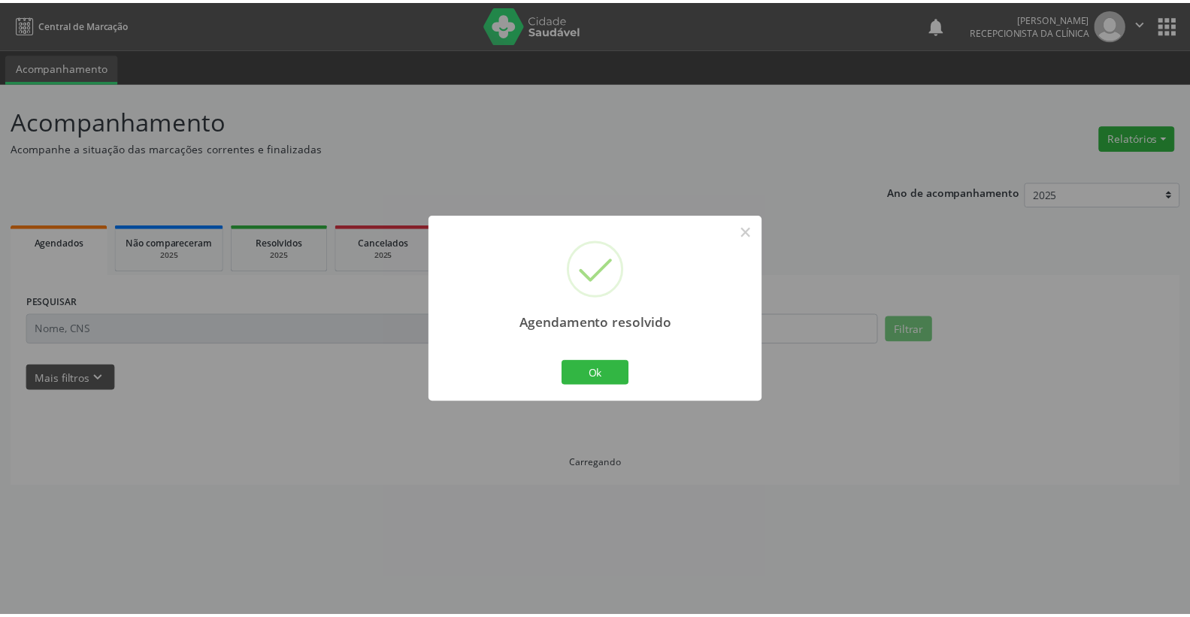
scroll to position [0, 0]
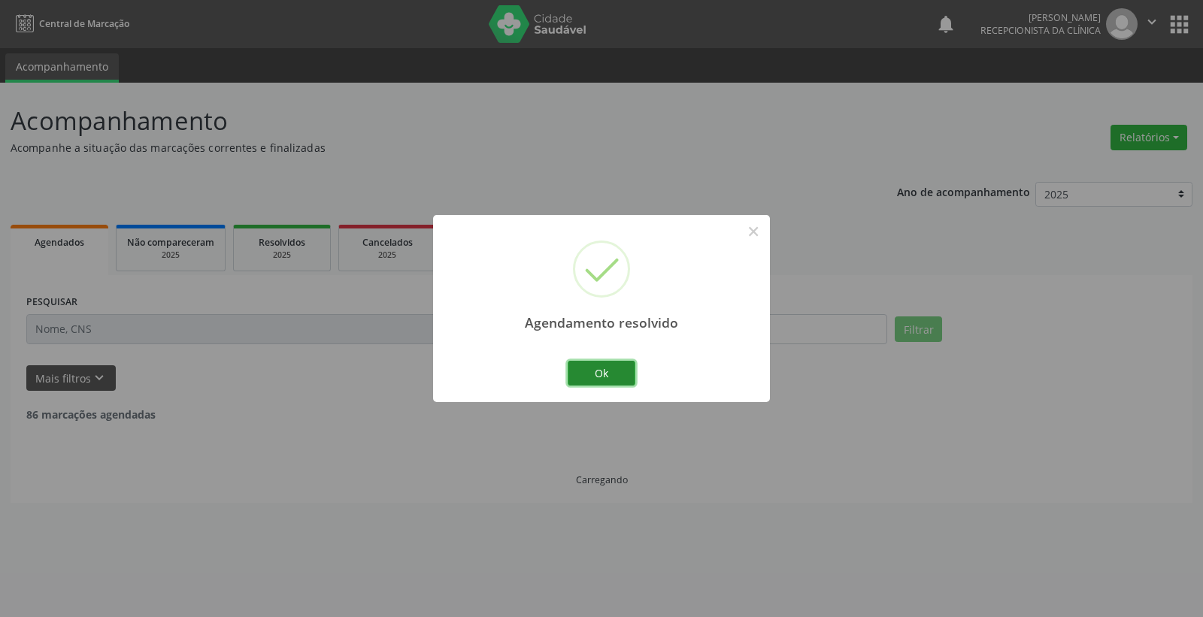
click at [624, 367] on button "Ok" at bounding box center [601, 374] width 68 height 26
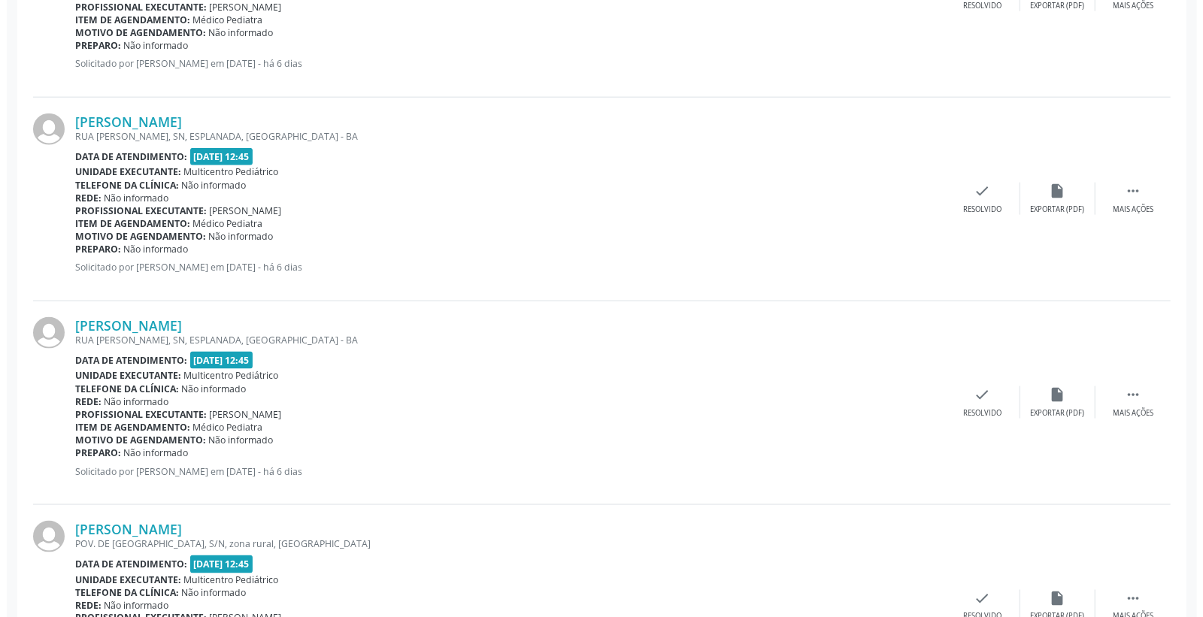
scroll to position [1201, 0]
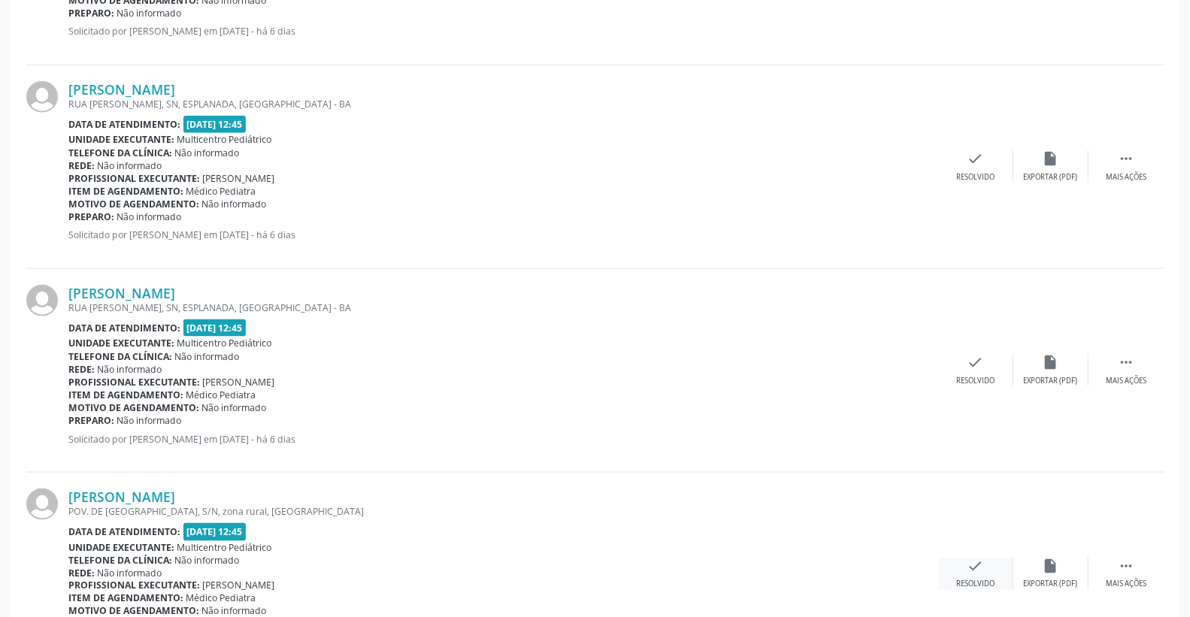
click at [982, 567] on icon "check" at bounding box center [975, 566] width 17 height 17
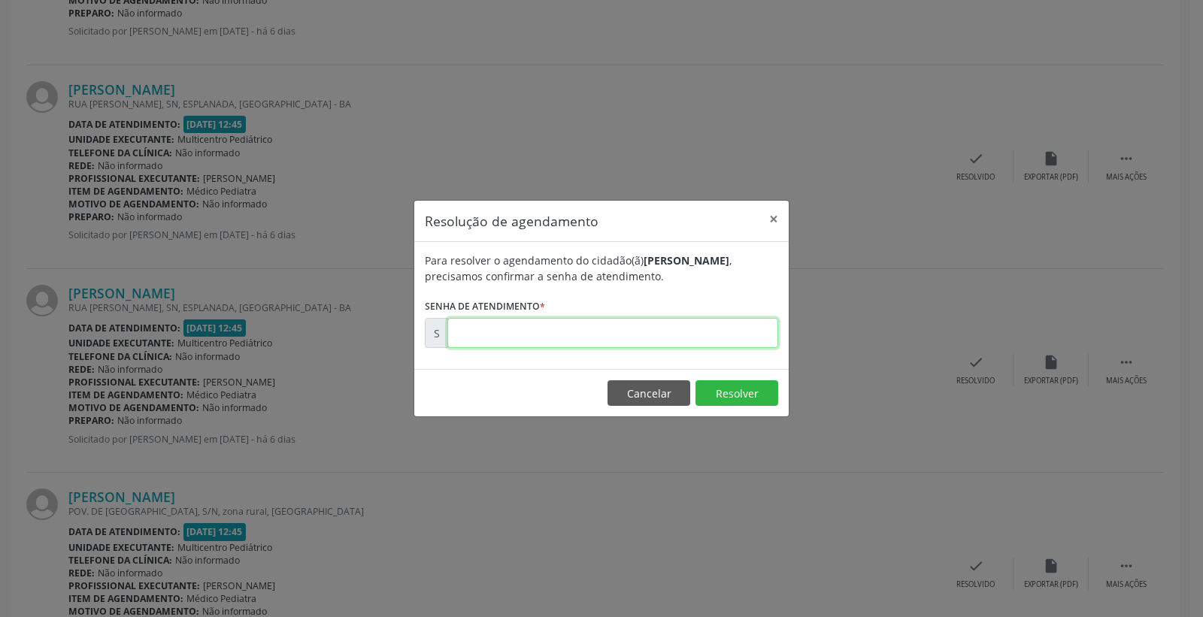
click at [740, 333] on input "text" at bounding box center [612, 333] width 331 height 30
type input "00170780"
click at [716, 402] on button "Resolver" at bounding box center [736, 393] width 83 height 26
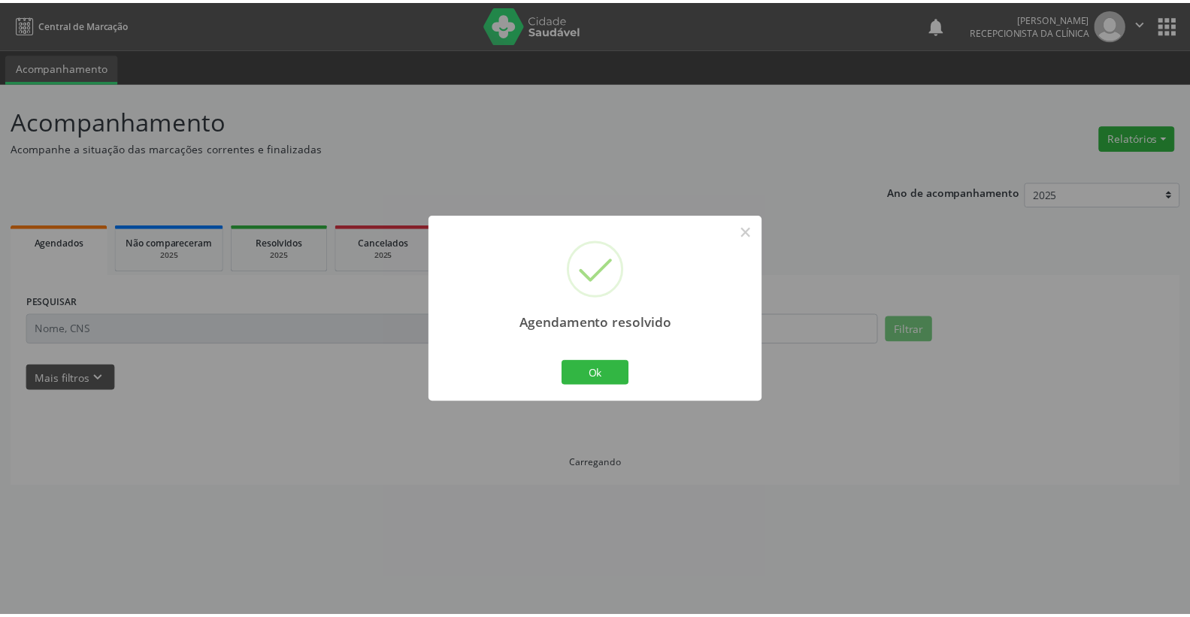
scroll to position [0, 0]
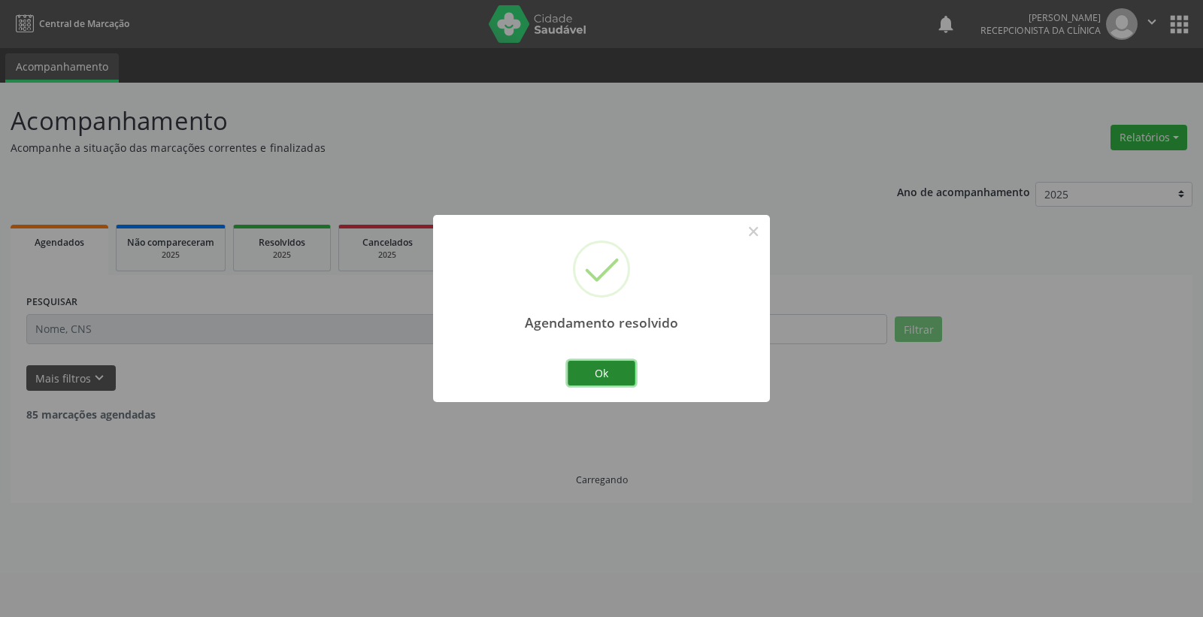
click at [622, 372] on button "Ok" at bounding box center [601, 374] width 68 height 26
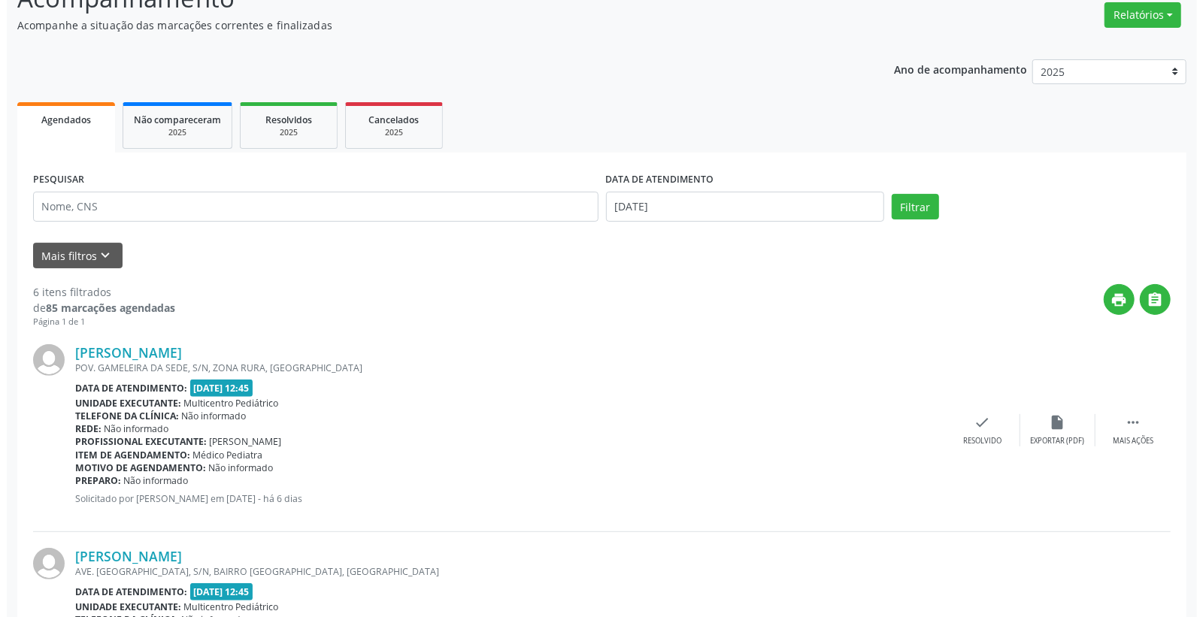
scroll to position [167, 0]
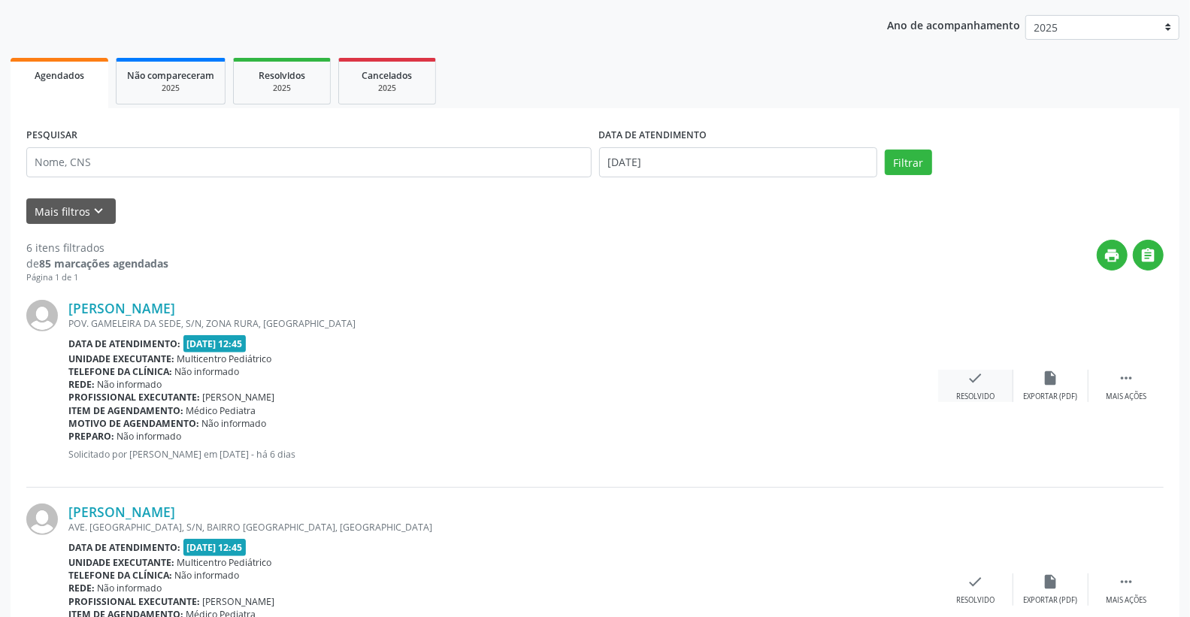
click at [988, 378] on div "check Resolvido" at bounding box center [975, 386] width 75 height 32
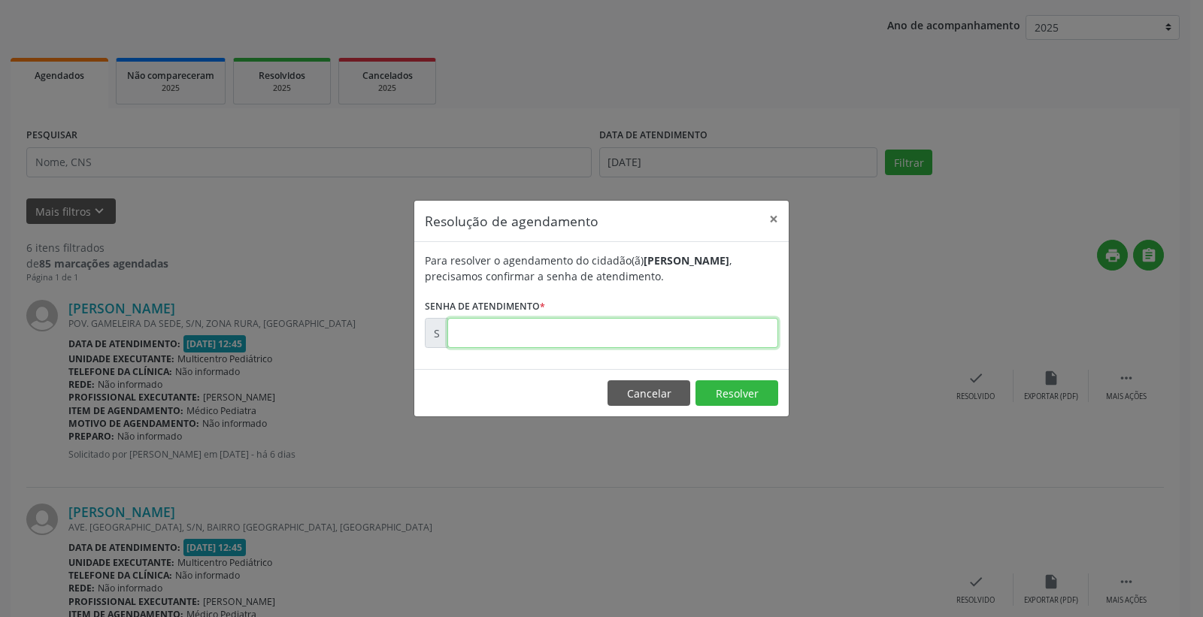
click at [688, 347] on input "text" at bounding box center [612, 333] width 331 height 30
type input "00170513"
click at [731, 394] on button "Resolver" at bounding box center [736, 393] width 83 height 26
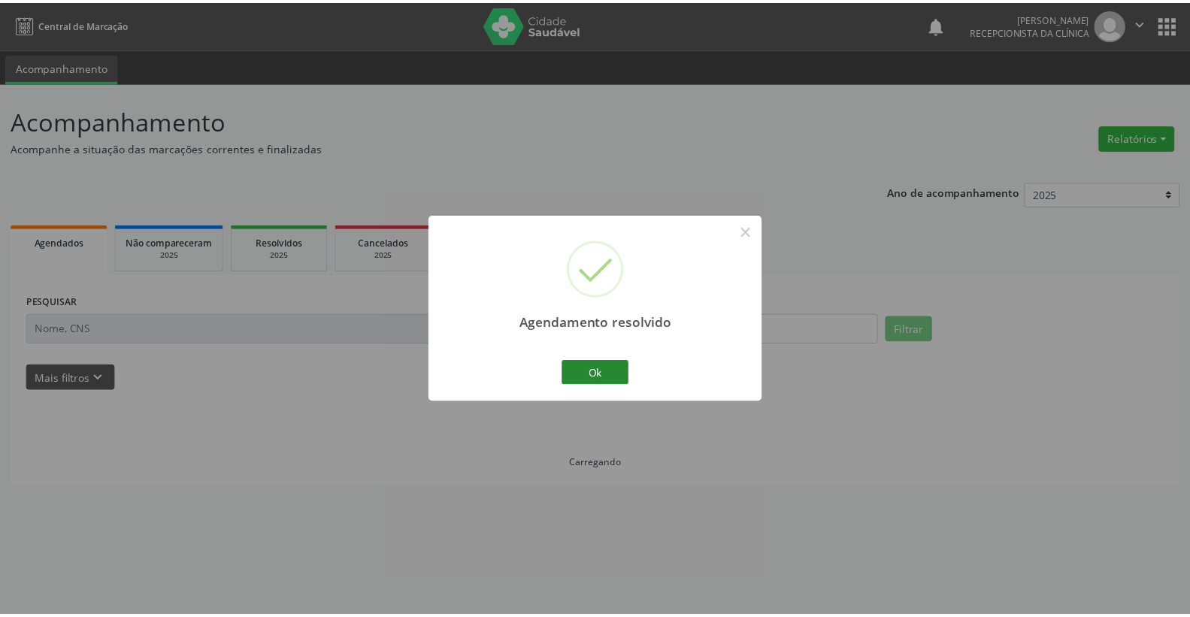
scroll to position [0, 0]
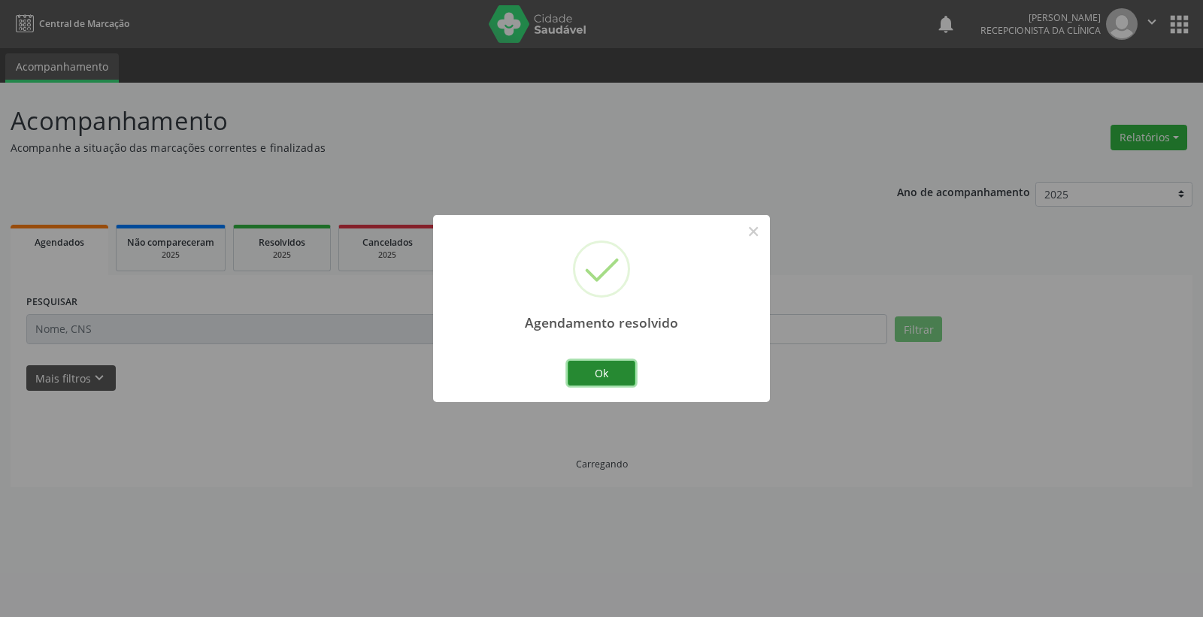
click at [604, 374] on button "Ok" at bounding box center [601, 374] width 68 height 26
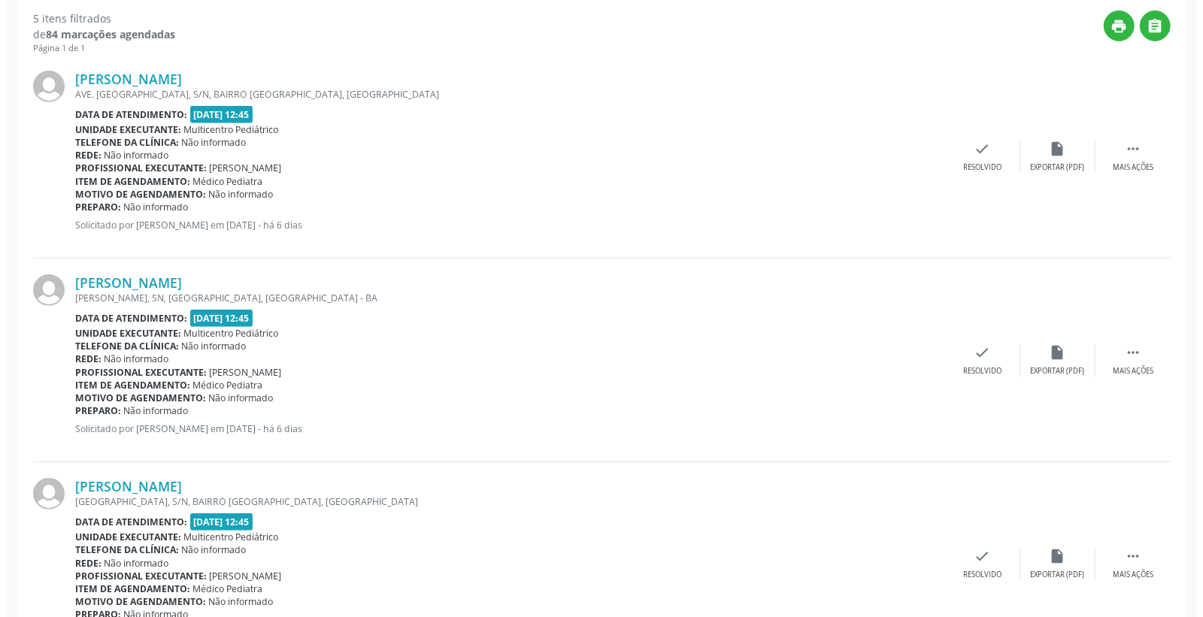
scroll to position [377, 0]
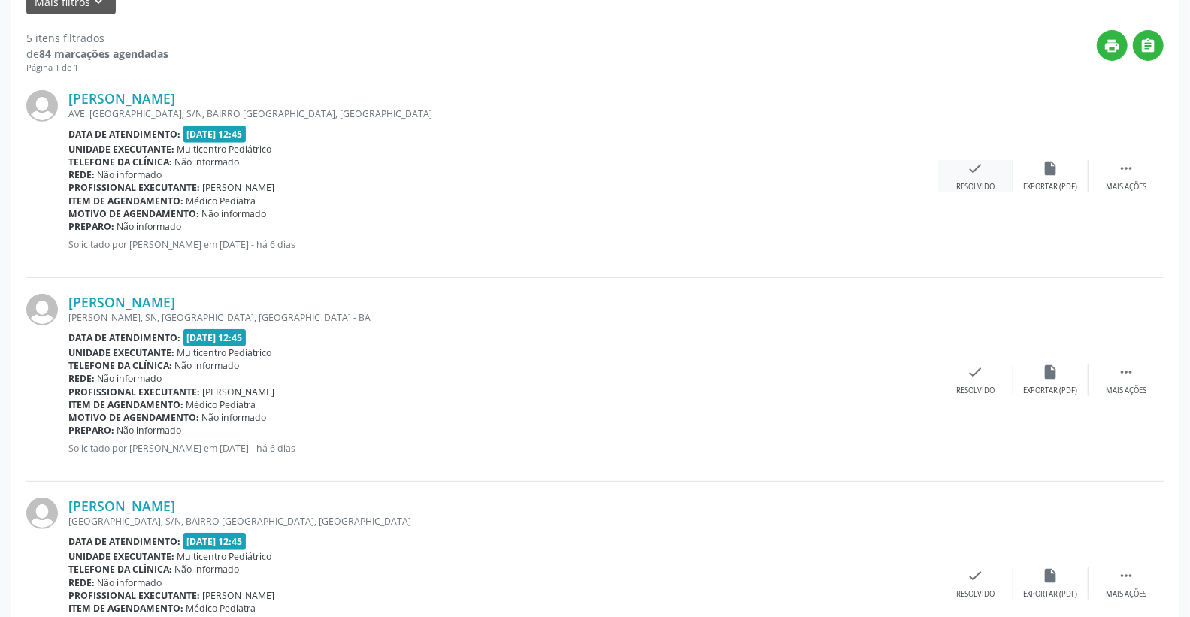
click at [974, 174] on icon "check" at bounding box center [975, 168] width 17 height 17
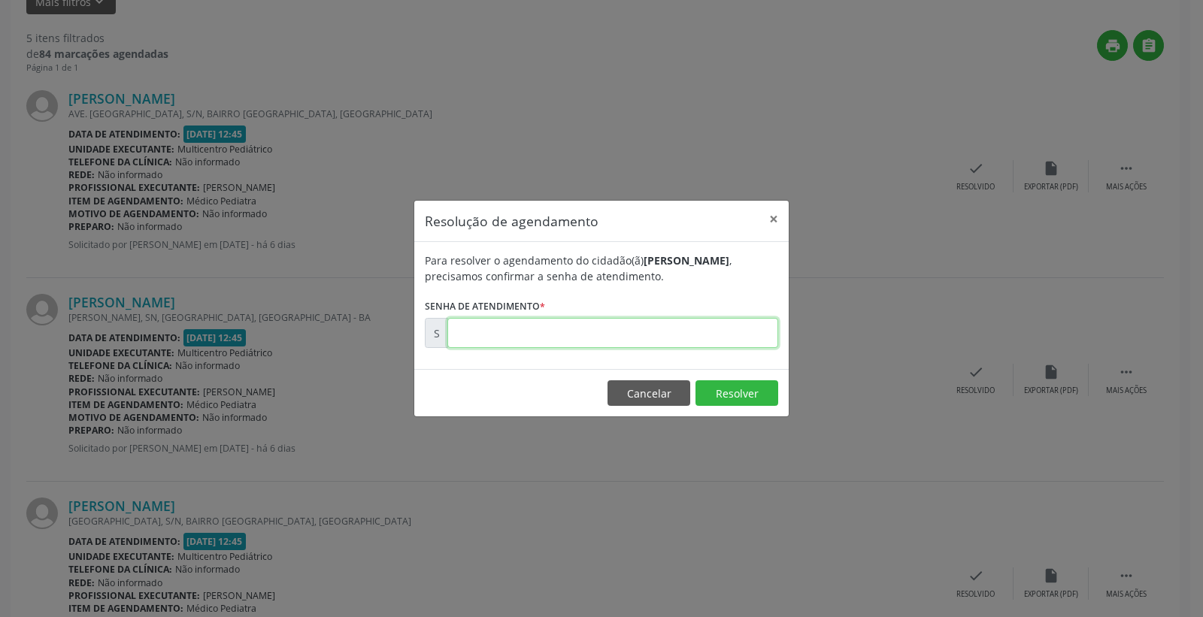
click at [702, 336] on input "text" at bounding box center [612, 333] width 331 height 30
type input "00170589"
click at [733, 392] on button "Resolver" at bounding box center [736, 393] width 83 height 26
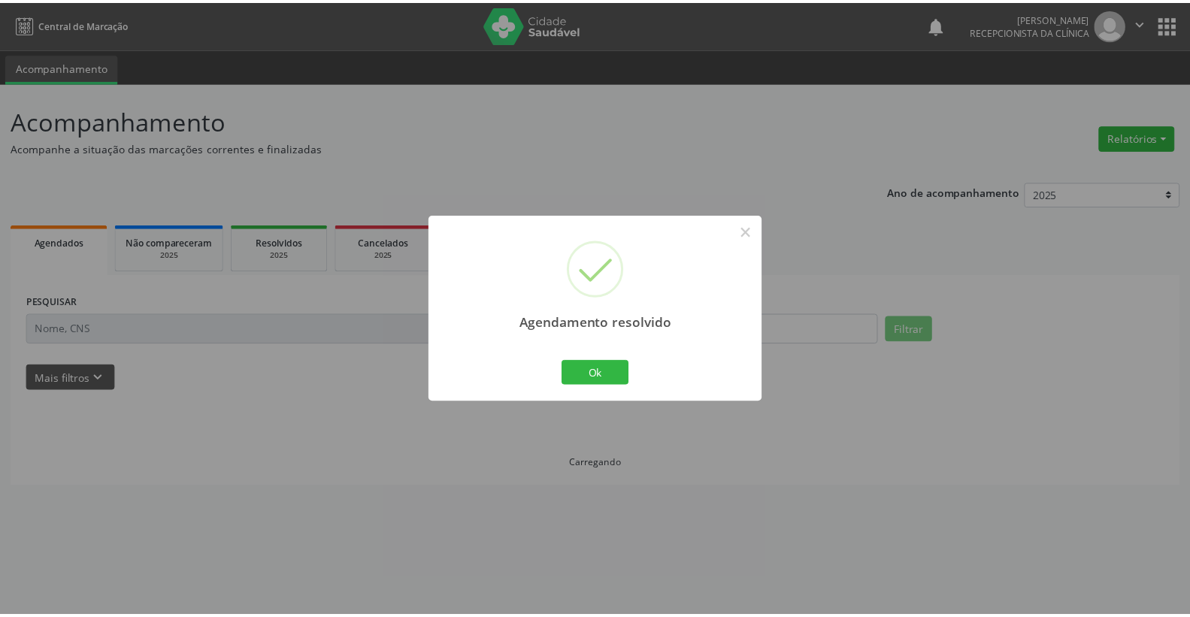
scroll to position [0, 0]
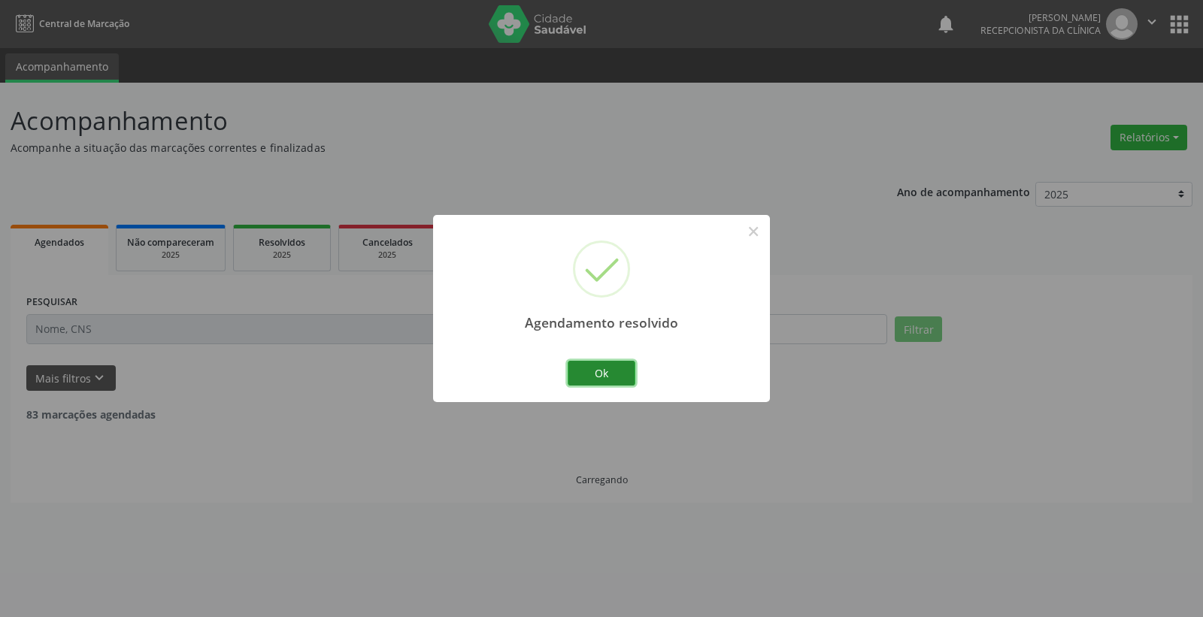
click at [606, 377] on button "Ok" at bounding box center [601, 374] width 68 height 26
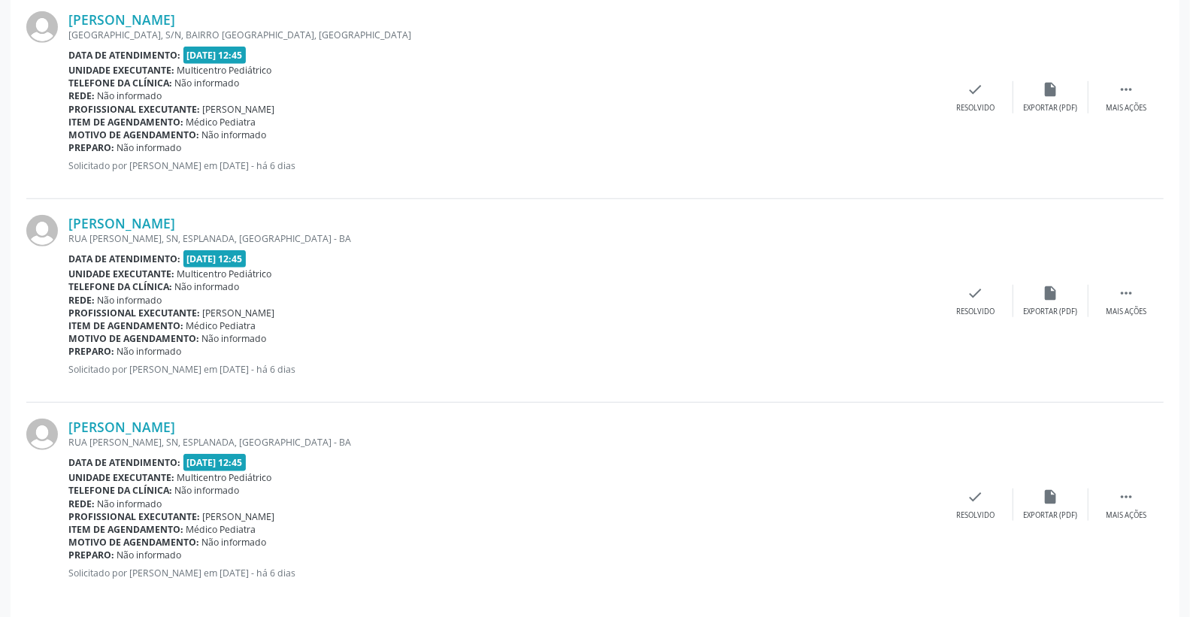
scroll to position [673, 0]
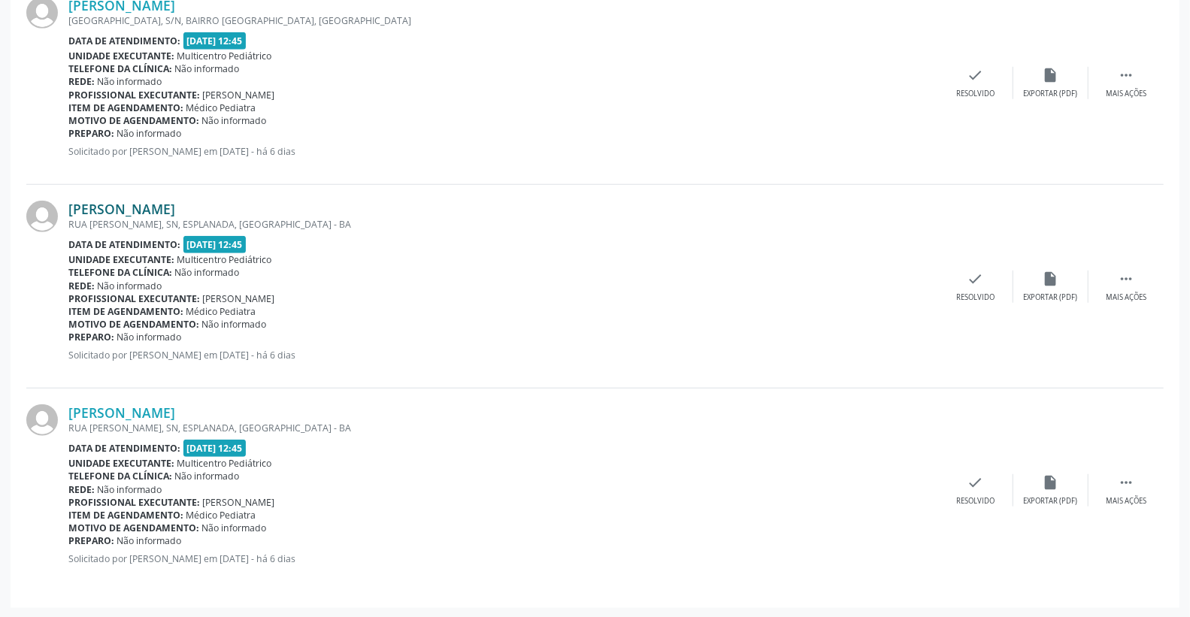
click at [153, 209] on link "[PERSON_NAME]" at bounding box center [121, 209] width 107 height 17
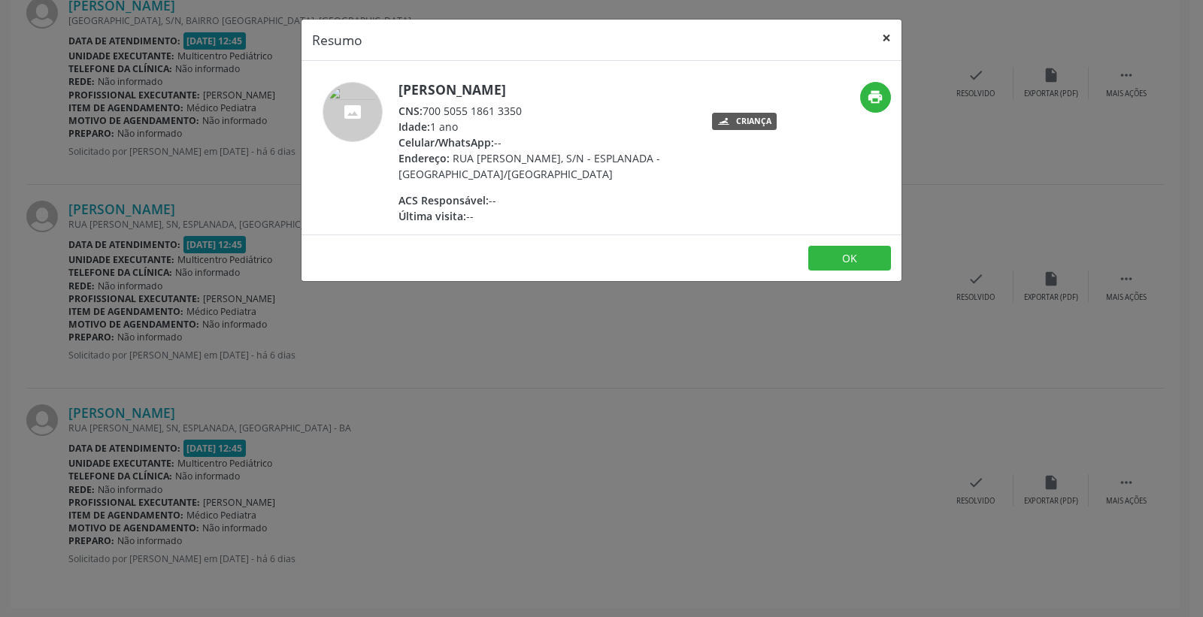
click at [888, 40] on button "×" at bounding box center [886, 38] width 30 height 37
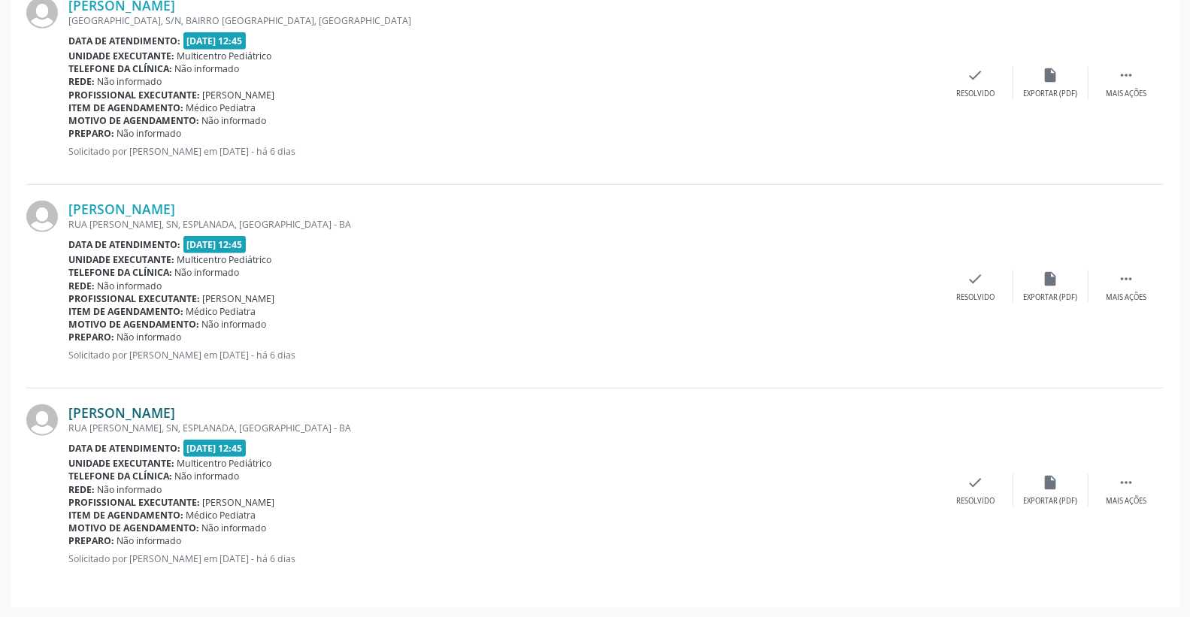
click at [143, 410] on link "[PERSON_NAME]" at bounding box center [121, 412] width 107 height 17
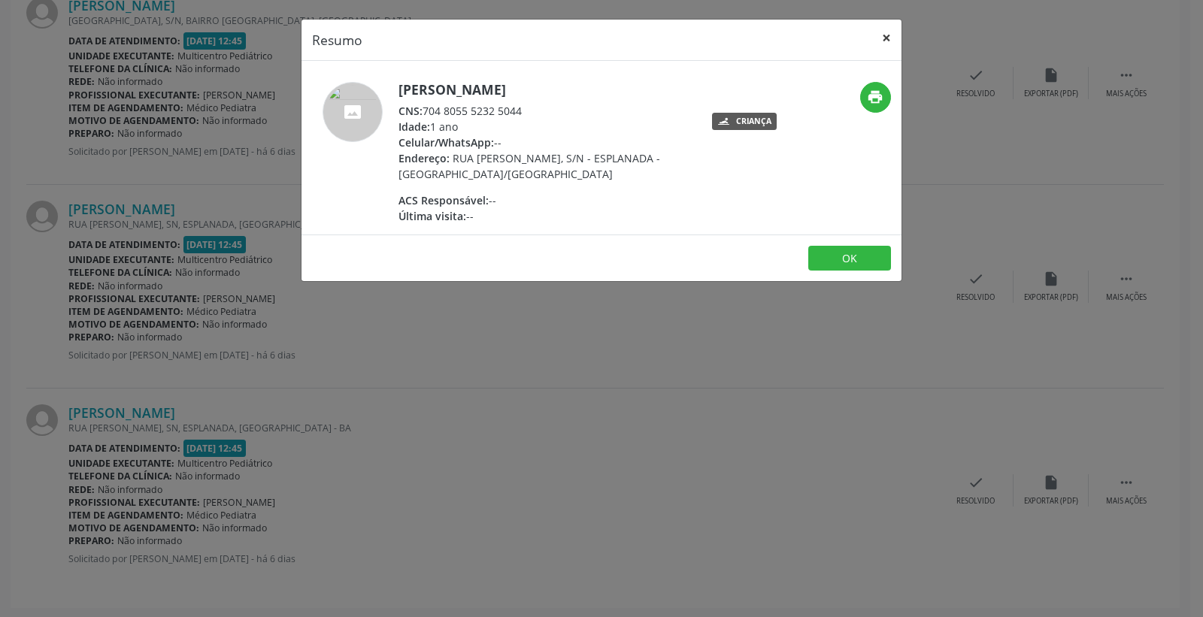
click at [890, 31] on button "×" at bounding box center [886, 38] width 30 height 37
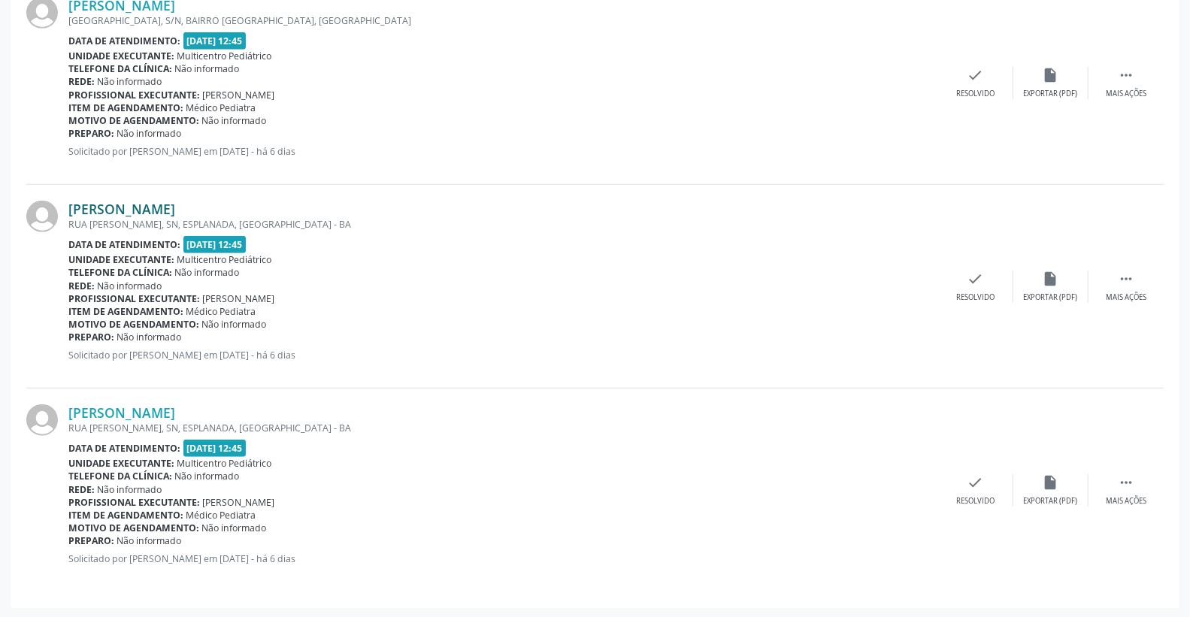
click at [148, 205] on link "[PERSON_NAME]" at bounding box center [121, 209] width 107 height 17
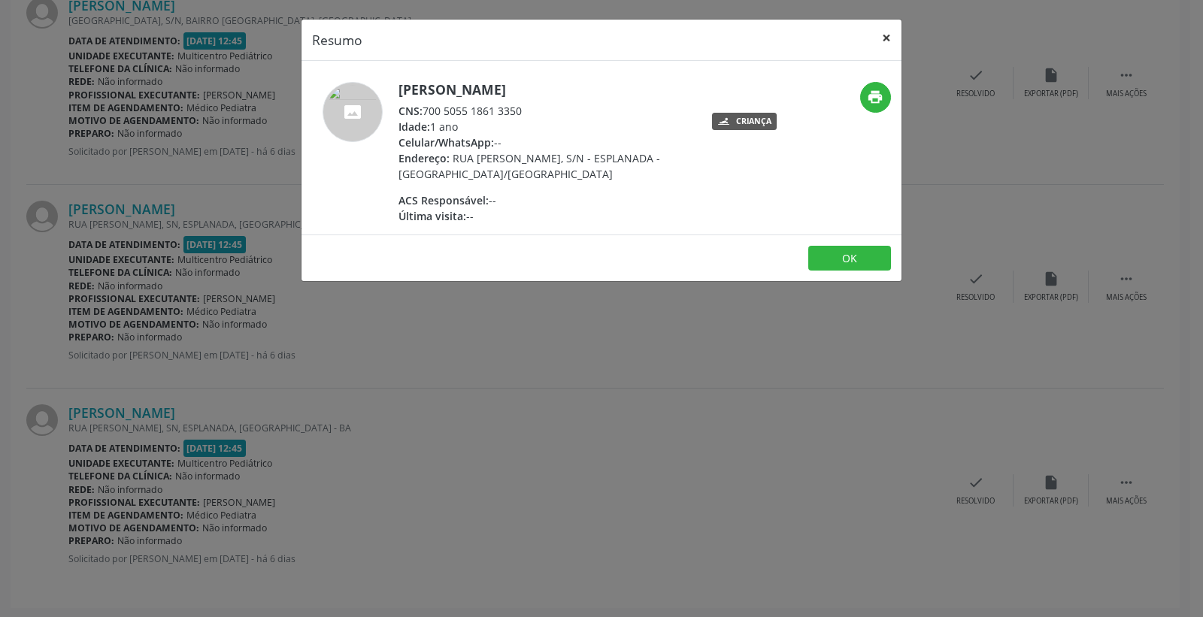
click at [891, 30] on button "×" at bounding box center [886, 38] width 30 height 37
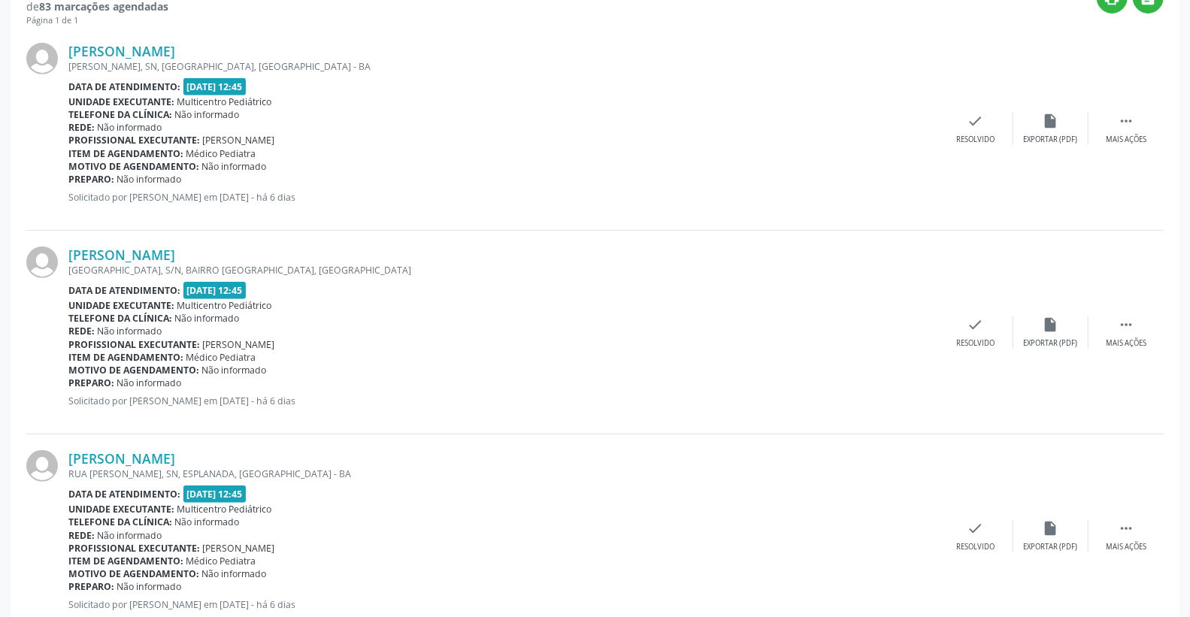
scroll to position [423, 0]
click at [175, 249] on link "[PERSON_NAME]" at bounding box center [121, 255] width 107 height 17
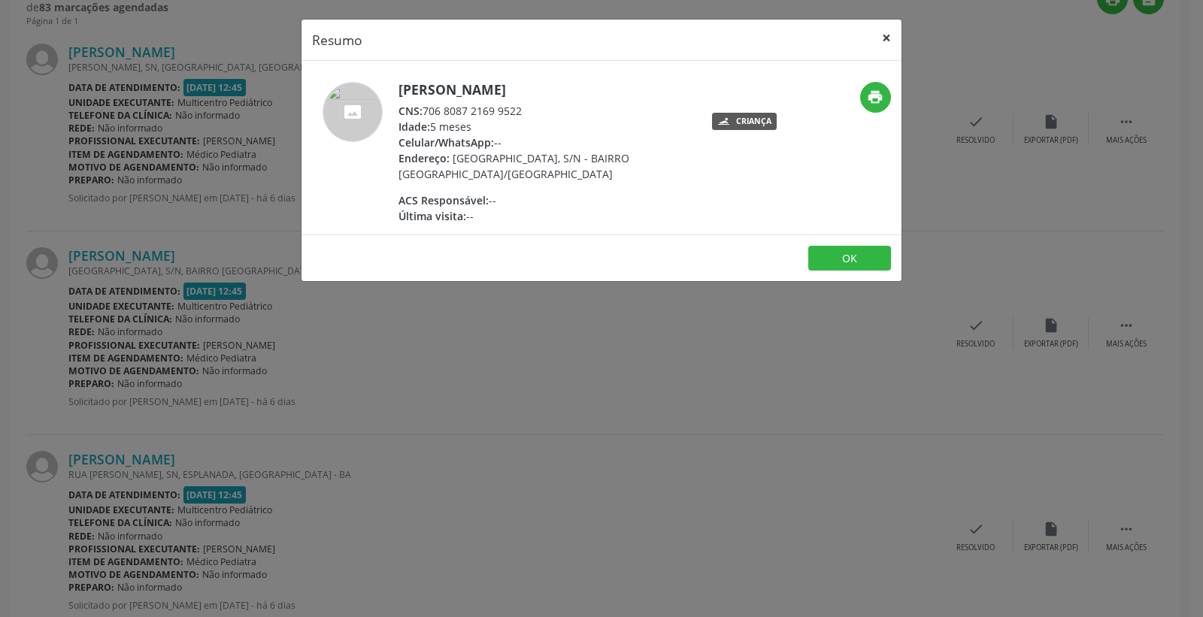
click at [891, 35] on button "×" at bounding box center [886, 38] width 30 height 37
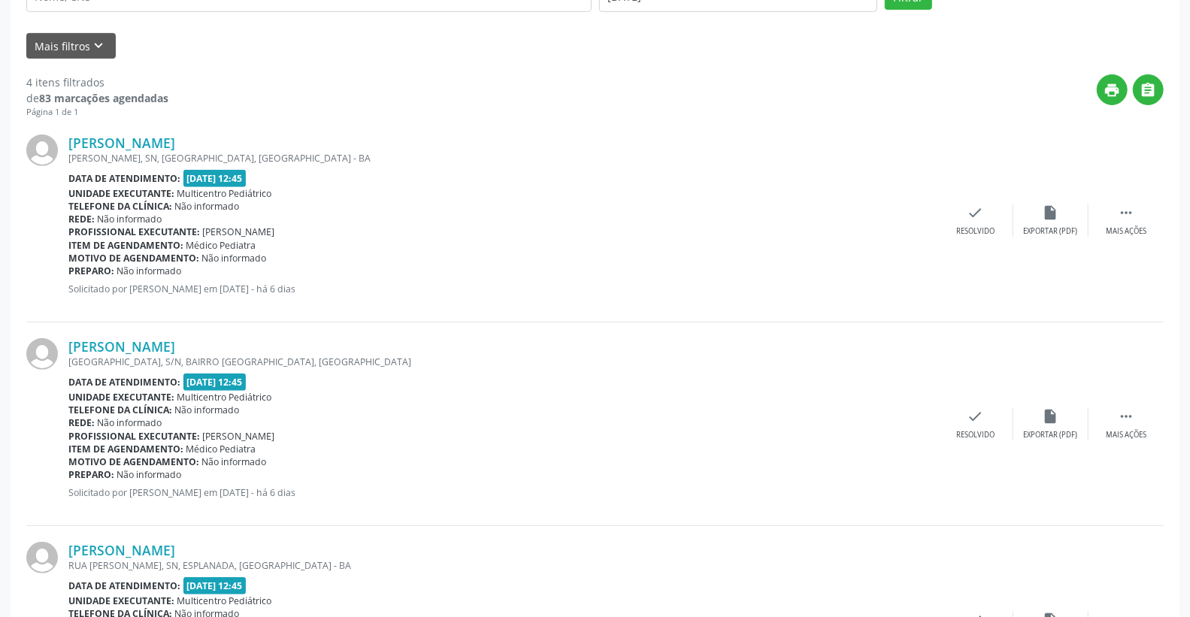
scroll to position [173, 0]
